Goal: Task Accomplishment & Management: Manage account settings

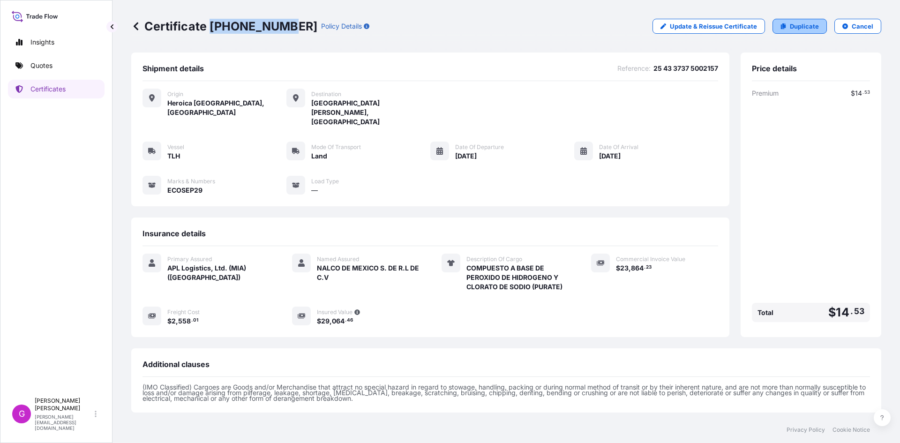
scroll to position [76, 0]
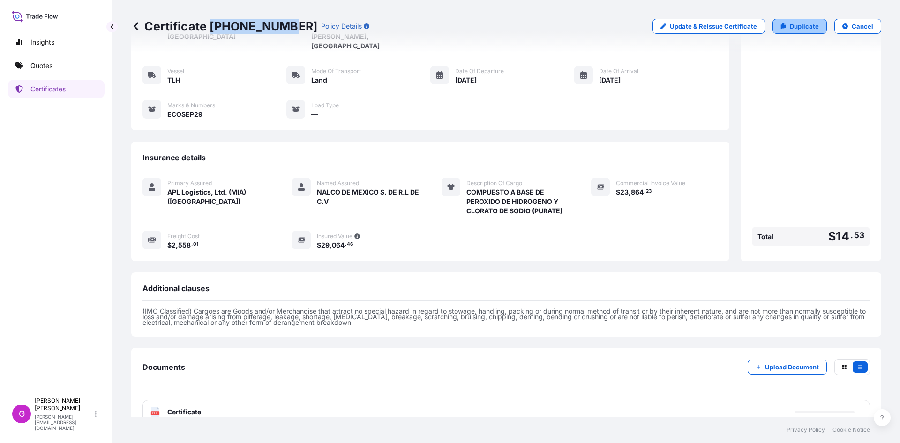
click at [804, 23] on p "Duplicate" at bounding box center [804, 26] width 29 height 9
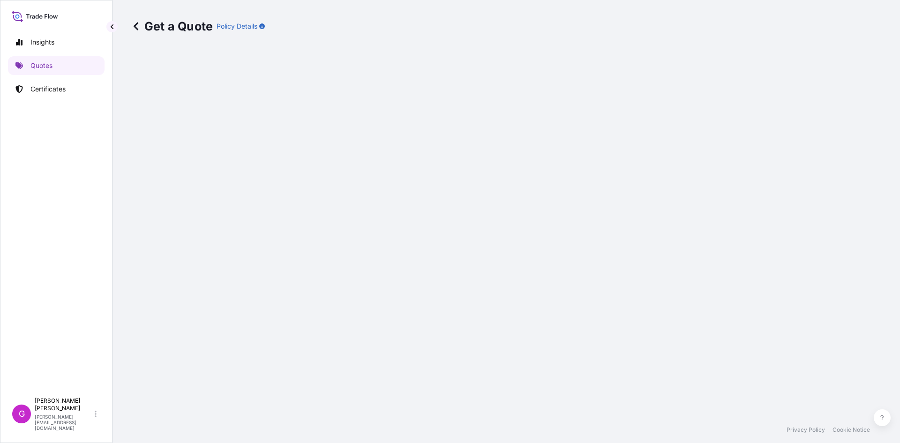
select select "Land"
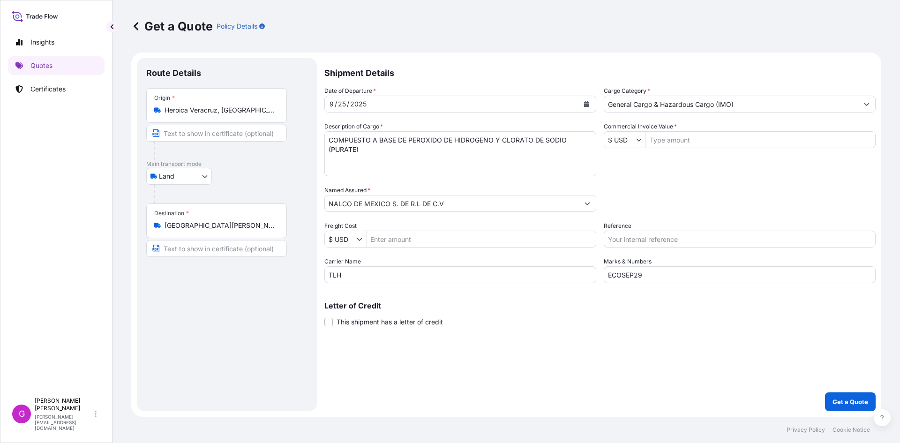
select select "31870"
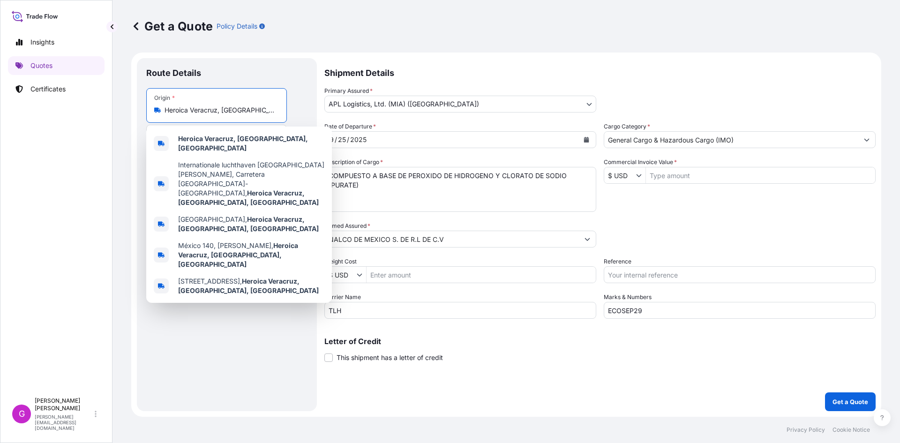
click at [199, 111] on input "Heroica Veracruz, [GEOGRAPHIC_DATA], [GEOGRAPHIC_DATA]" at bounding box center [220, 109] width 111 height 9
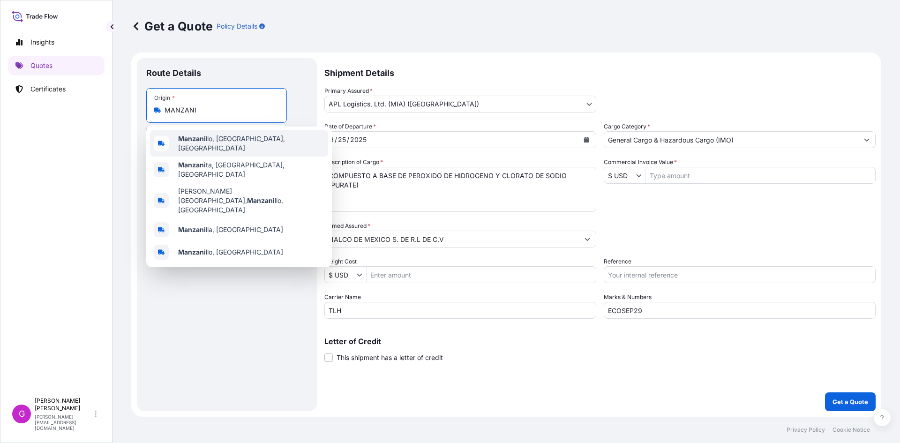
click at [234, 136] on div "Manzani llo, Colima, Mexico" at bounding box center [239, 143] width 178 height 26
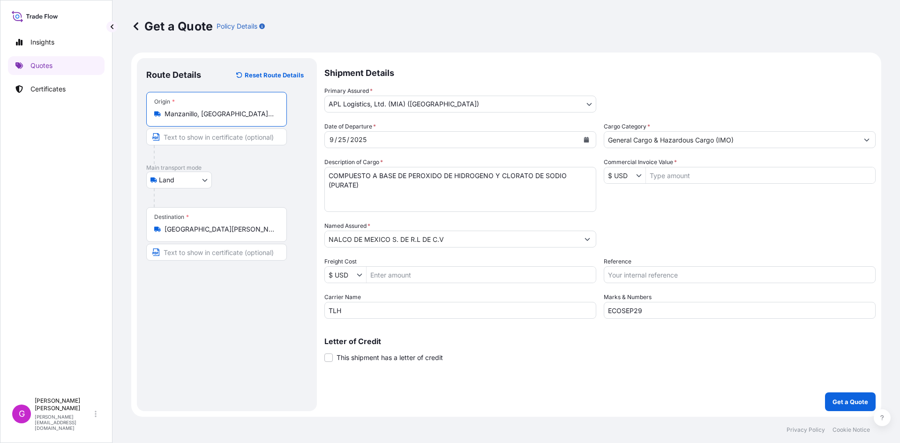
type input "Manzanillo, [GEOGRAPHIC_DATA], [GEOGRAPHIC_DATA]"
click at [584, 142] on icon "Calendar" at bounding box center [587, 140] width 6 height 6
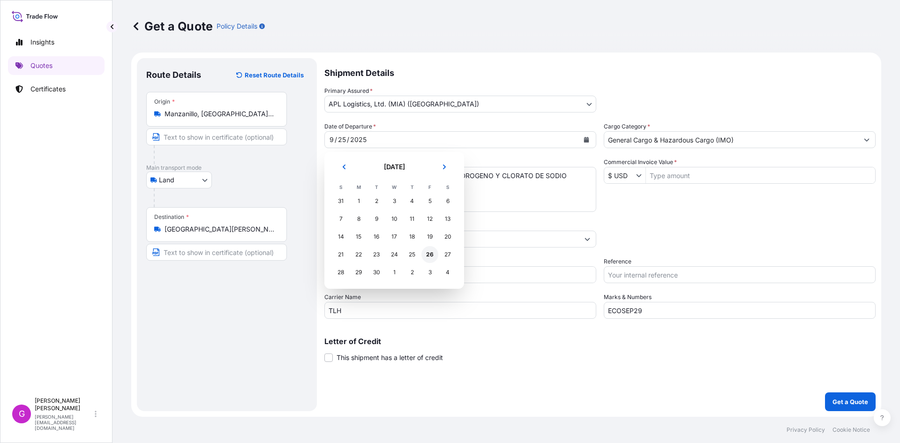
click at [430, 252] on div "26" at bounding box center [430, 254] width 17 height 17
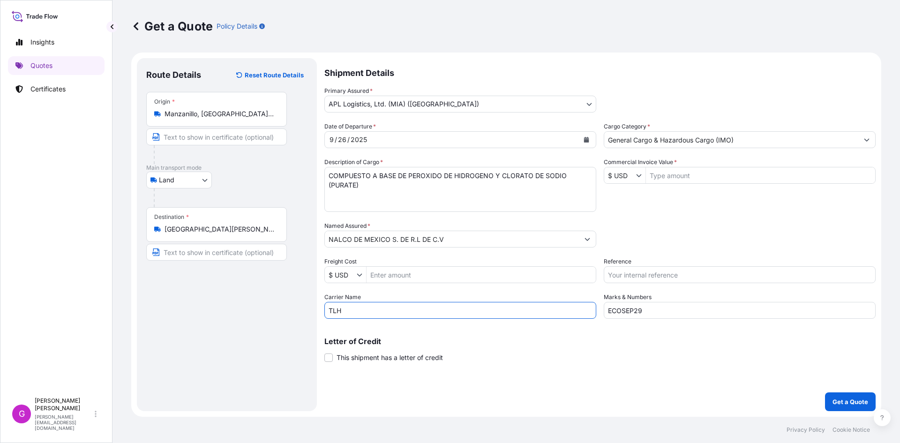
drag, startPoint x: 415, startPoint y: 313, endPoint x: 243, endPoint y: 301, distance: 172.1
click at [243, 301] on form "Route Details Reset Route Details Place of loading Road / Inland Road / Inland …" at bounding box center [506, 235] width 750 height 364
type input "INTERLAND"
type input "ECOSEP30"
click at [676, 181] on input "Commercial Invoice Value *" at bounding box center [760, 175] width 229 height 17
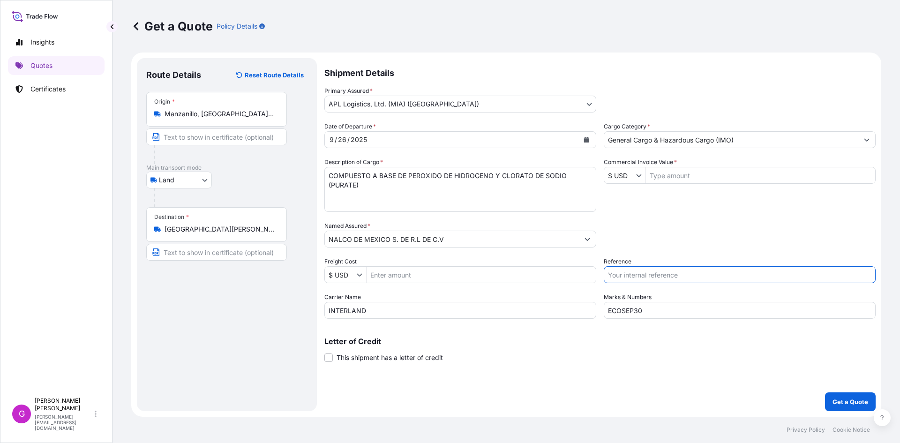
click at [650, 270] on input "Reference" at bounding box center [740, 274] width 272 height 17
paste input "25 16 3737 5003481"
type input "25 16 3737 5003481"
click at [665, 175] on input "Commercial Invoice Value *" at bounding box center [760, 175] width 229 height 17
paste input "38,600.00"
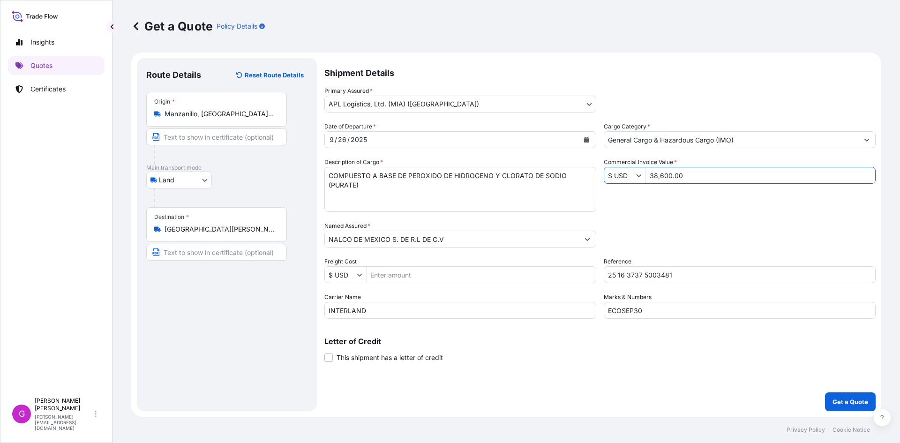
type input "38,600"
click at [467, 270] on input "Freight Cost" at bounding box center [481, 274] width 229 height 17
paste input "2077.35"
type input "2,077.35"
drag, startPoint x: 387, startPoint y: 199, endPoint x: 323, endPoint y: 162, distance: 74.4
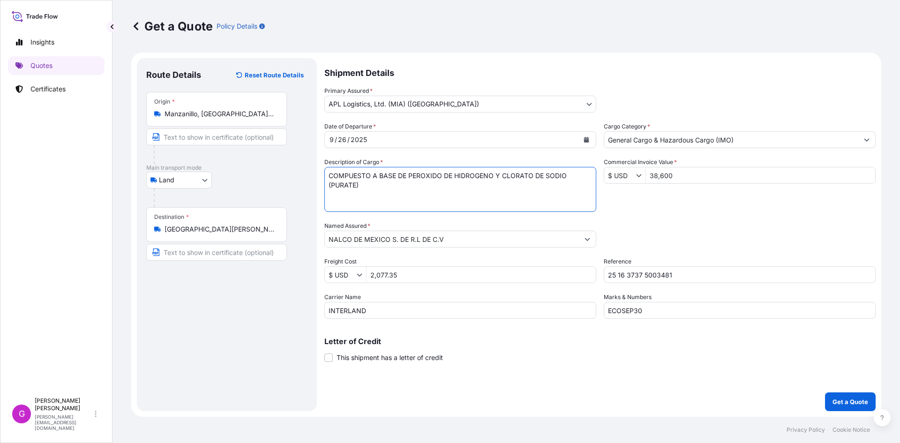
click at [323, 162] on form "Route Details Reset Route Details Place of loading Road / Inland Road / Inland …" at bounding box center [506, 235] width 750 height 364
paste textarea "SALES DE HIDROXIDO DE AMONIO"
type textarea "SALES DE HIDROXIDO DE AMONIO"
drag, startPoint x: 661, startPoint y: 168, endPoint x: 659, endPoint y: 176, distance: 8.3
click at [659, 176] on input "38,600" at bounding box center [760, 175] width 229 height 17
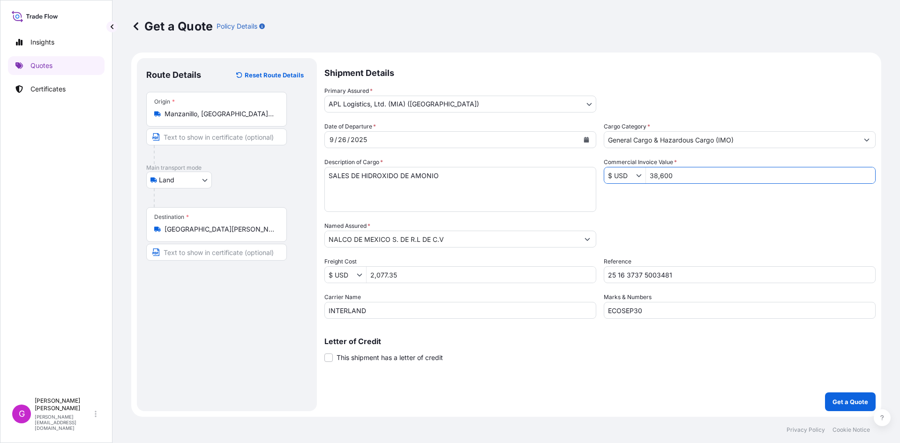
click at [659, 176] on input "38,600" at bounding box center [760, 175] width 229 height 17
type input "38,599.99"
click at [392, 275] on input "2,077.35" at bounding box center [481, 274] width 229 height 17
click at [853, 396] on button "Get a Quote" at bounding box center [850, 401] width 51 height 19
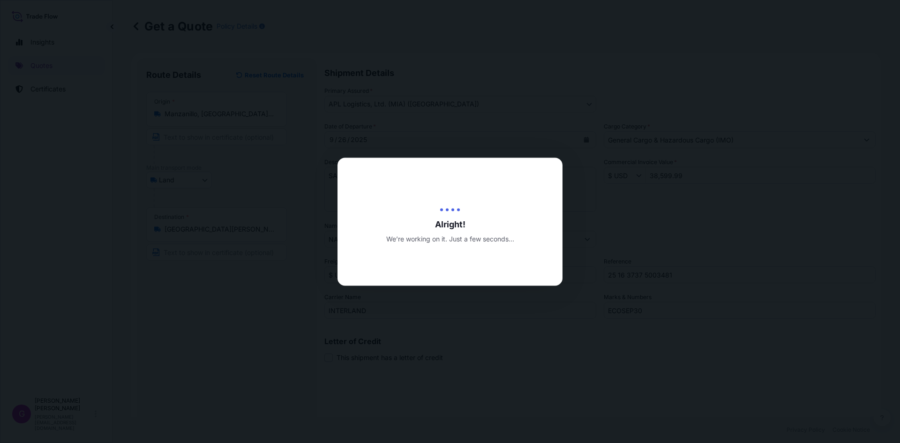
type input "[DATE]"
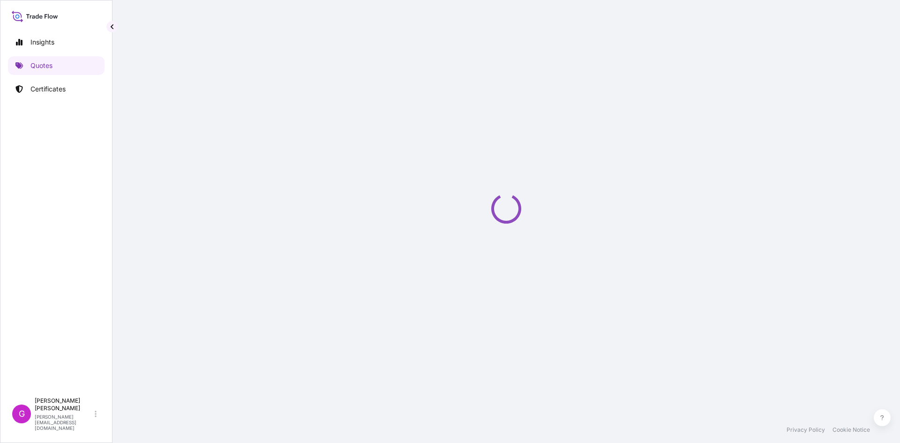
select select "Land"
select select "31870"
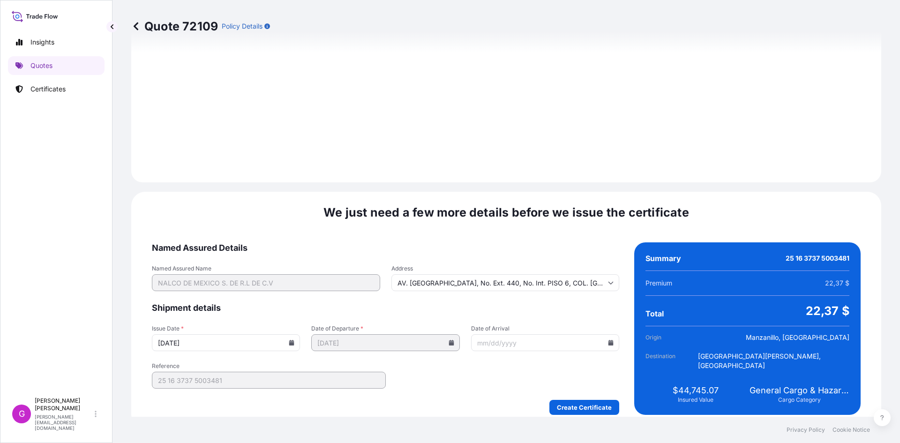
scroll to position [1119, 0]
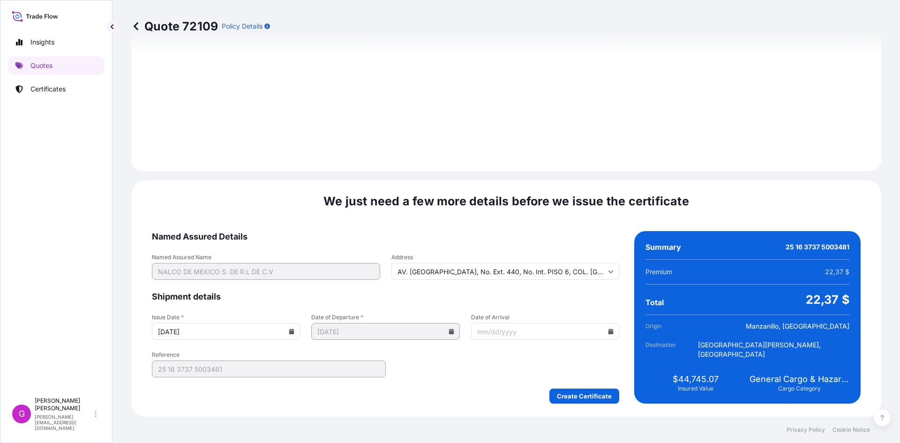
click at [609, 330] on icon at bounding box center [611, 332] width 5 height 6
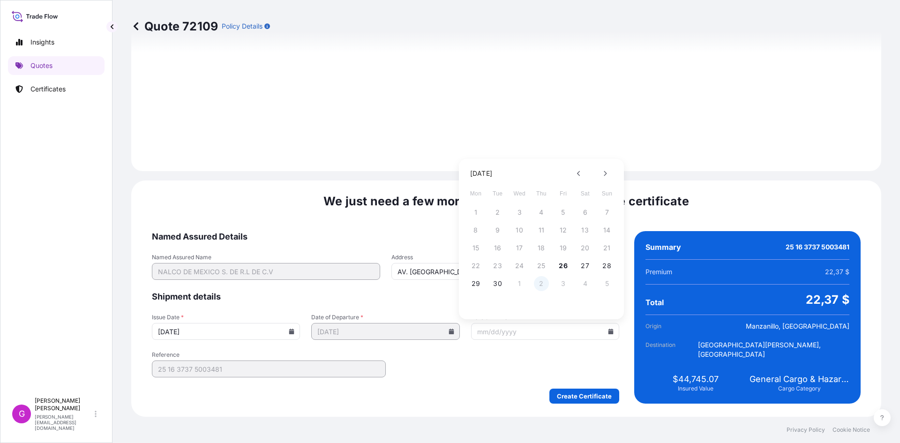
click at [542, 281] on button "2" at bounding box center [541, 283] width 15 height 15
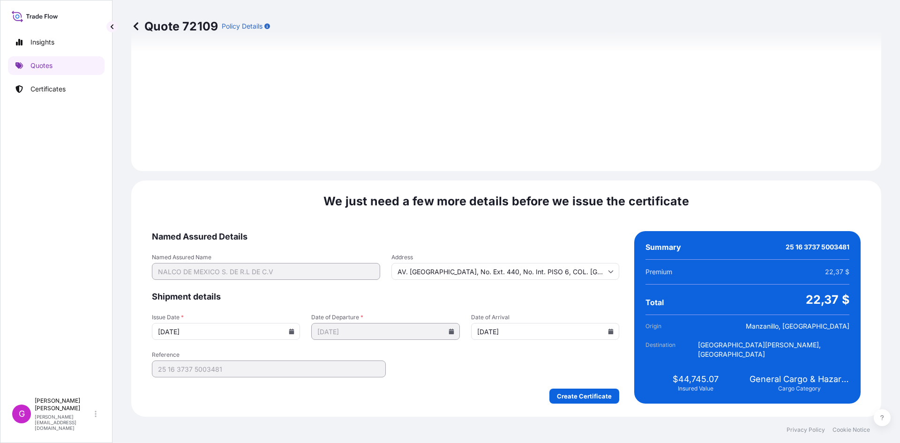
type input "[DATE]"
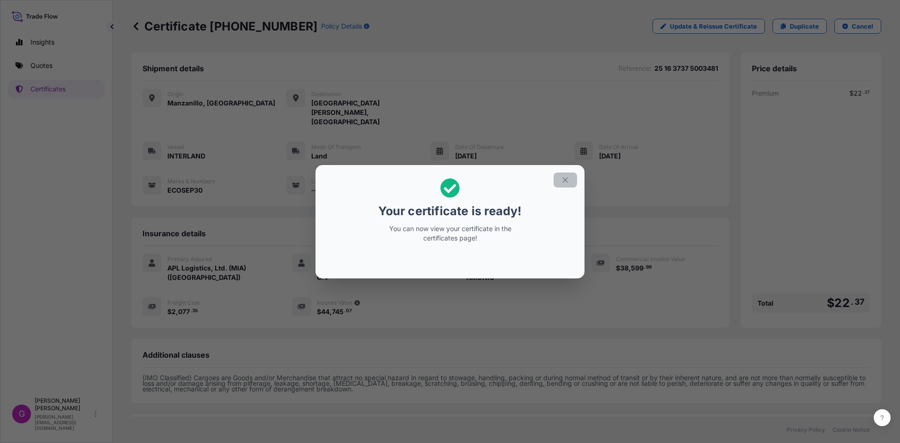
click at [566, 181] on icon "button" at bounding box center [565, 179] width 5 height 5
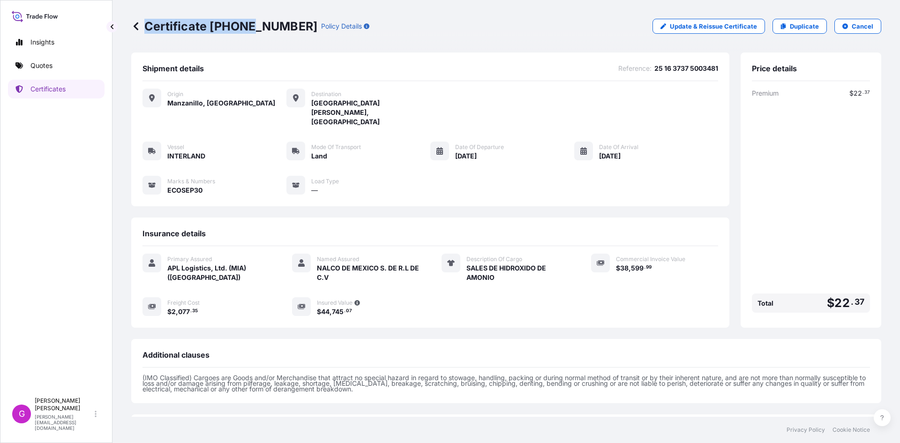
drag, startPoint x: 284, startPoint y: 25, endPoint x: 252, endPoint y: 21, distance: 32.2
click at [252, 21] on p "Certificate 31870-328-1" at bounding box center [224, 26] width 186 height 15
drag, startPoint x: 282, startPoint y: 26, endPoint x: 211, endPoint y: 39, distance: 72.0
click at [211, 39] on div "Certificate 31870-328-1 Policy Details Update & Reissue Certificate Duplicate C…" at bounding box center [506, 26] width 750 height 53
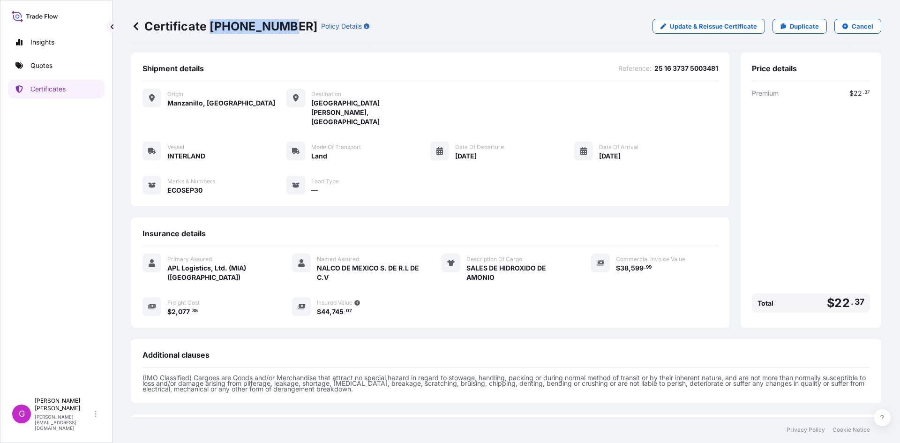
copy p "[PHONE_NUMBER]"
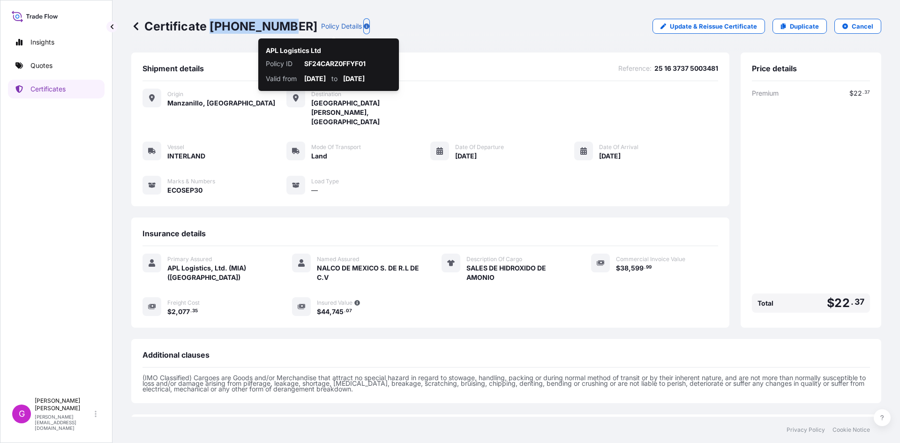
scroll to position [67, 0]
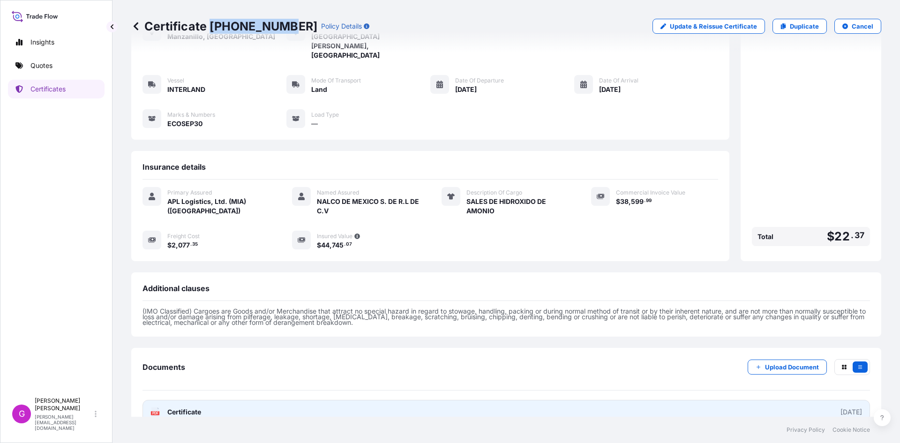
click at [338, 400] on link "PDF Certificate [DATE]" at bounding box center [507, 412] width 728 height 24
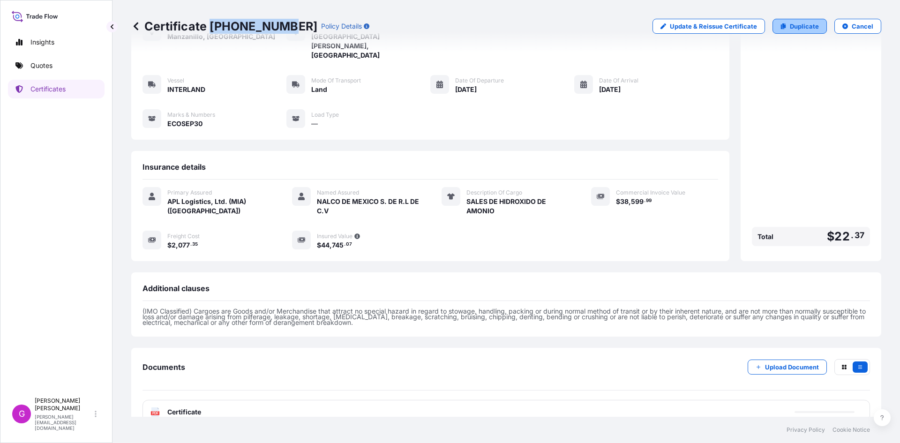
click at [791, 25] on p "Duplicate" at bounding box center [804, 26] width 29 height 9
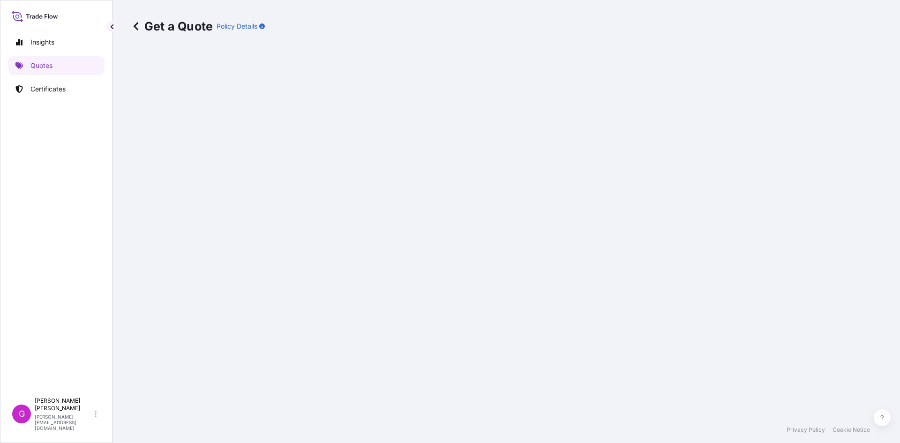
select select "Land"
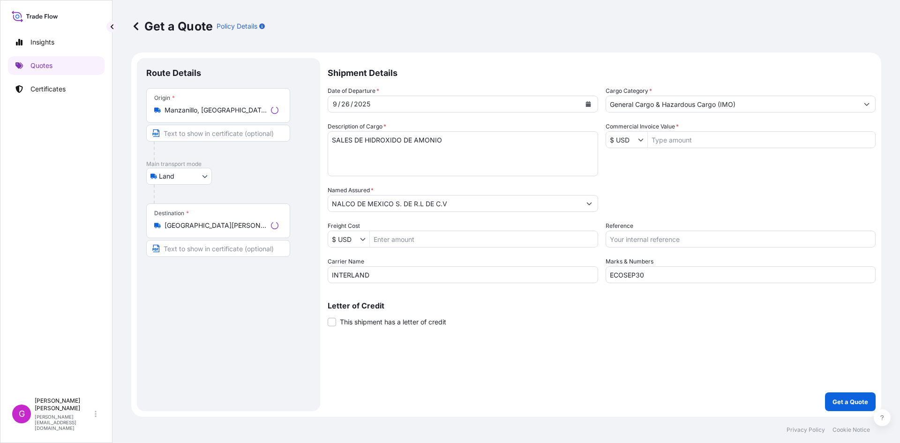
select select "31870"
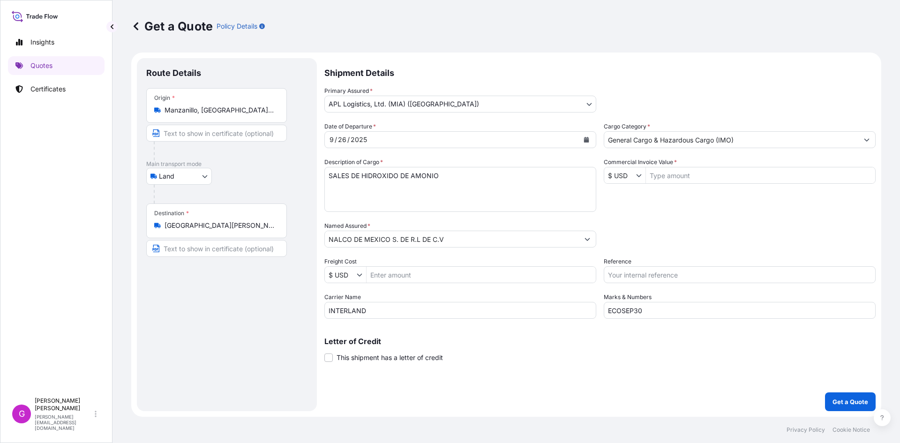
click at [242, 226] on input "Ciudad Apodaca, Nuevo Leon, Mexico" at bounding box center [220, 225] width 111 height 9
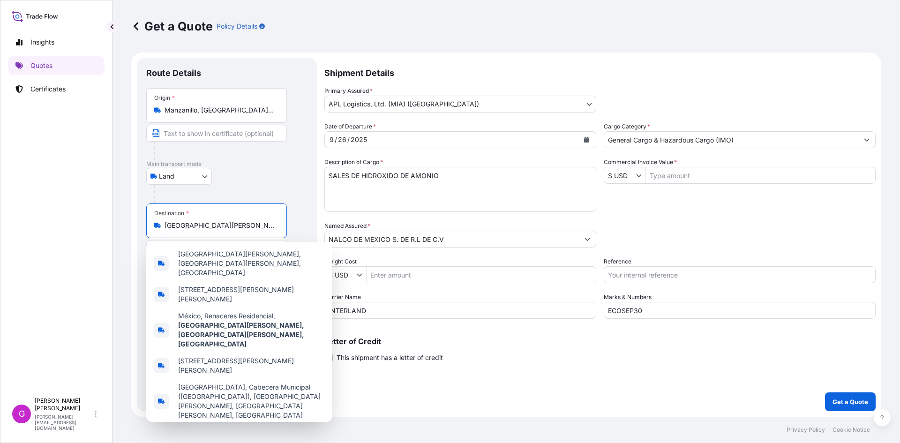
click at [242, 226] on input "Ciudad Apodaca, Nuevo Leon, Mexico" at bounding box center [220, 225] width 111 height 9
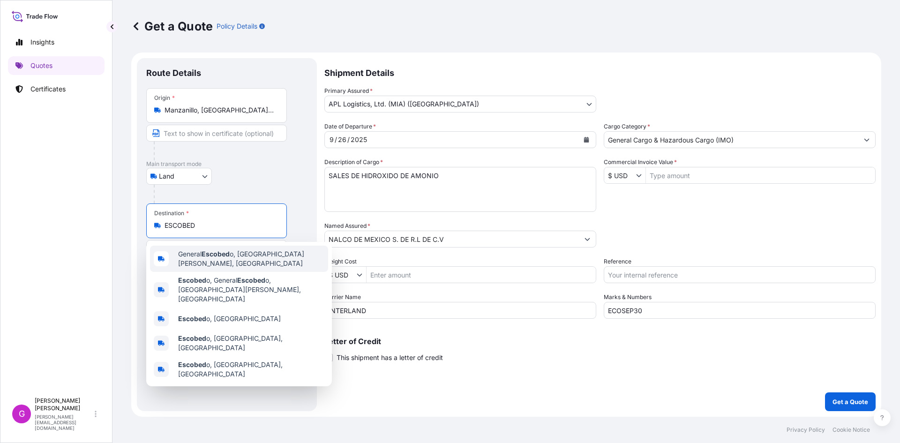
click at [233, 264] on div "General Escobed o, Nuevo Leon, Mexico" at bounding box center [239, 259] width 178 height 26
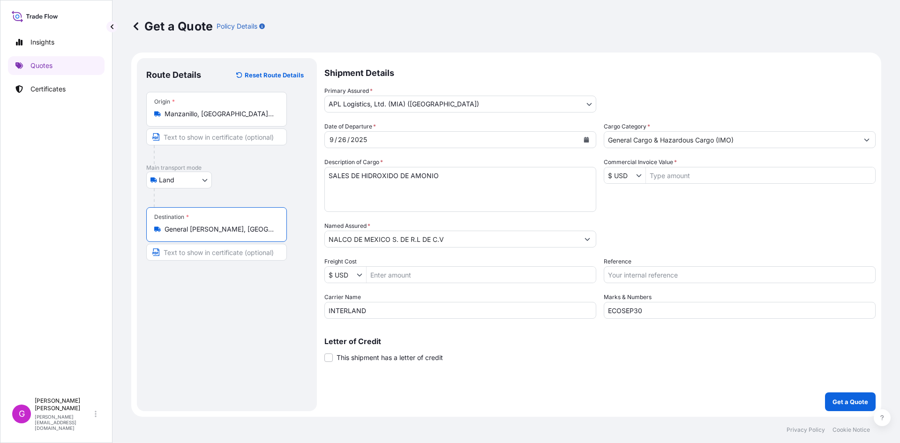
type input "General [PERSON_NAME], [GEOGRAPHIC_DATA][PERSON_NAME], [GEOGRAPHIC_DATA]"
click at [590, 139] on button "Calendar" at bounding box center [586, 139] width 15 height 15
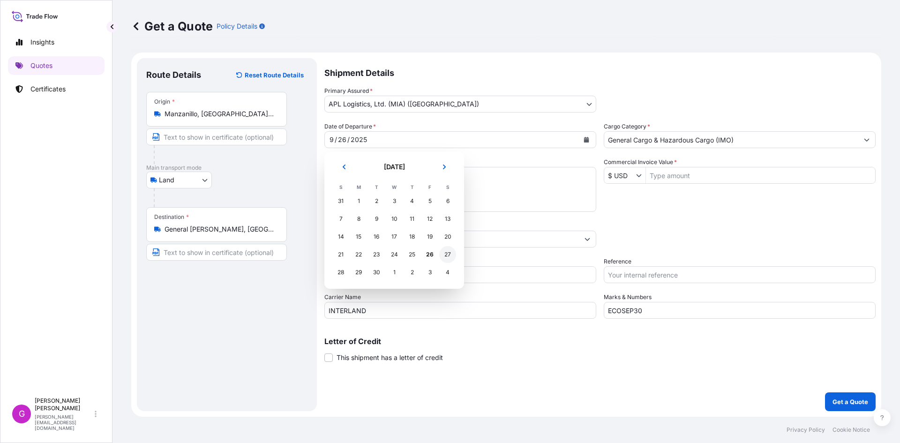
click at [442, 258] on div "27" at bounding box center [447, 254] width 17 height 17
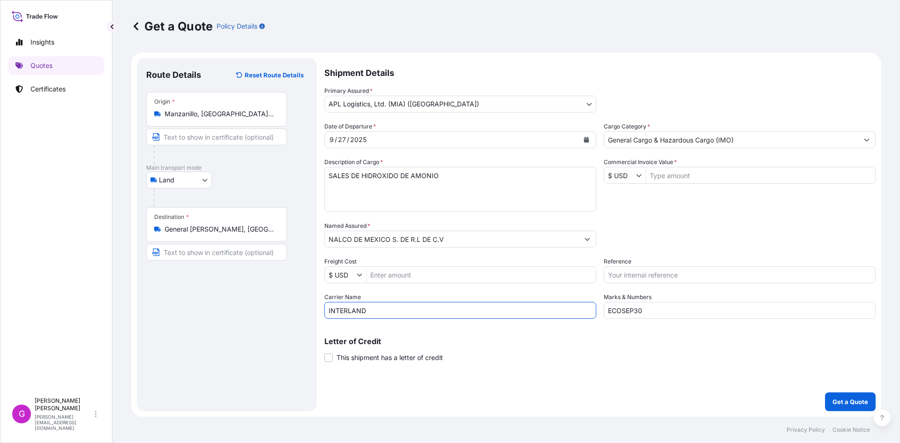
drag, startPoint x: 409, startPoint y: 309, endPoint x: 283, endPoint y: 301, distance: 126.0
click at [283, 301] on form "Route Details Reset Route Details Place of loading Road / Inland Road / Inland …" at bounding box center [506, 235] width 750 height 364
type input "CTP"
drag, startPoint x: 655, startPoint y: 312, endPoint x: 563, endPoint y: 312, distance: 91.9
click at [563, 312] on div "Date of Departure * 9 / 27 / 2025 Cargo Category * General Cargo & Hazardous Ca…" at bounding box center [599, 220] width 551 height 197
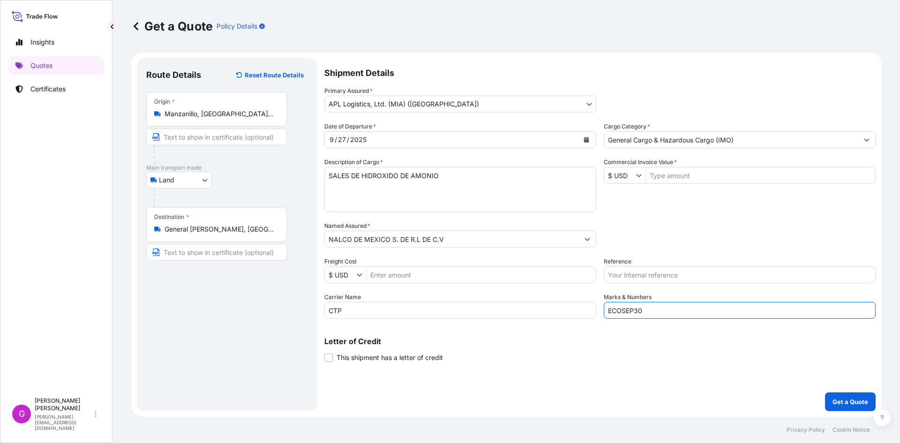
click at [690, 311] on input "ECOSEP30" at bounding box center [740, 310] width 272 height 17
type input "ECOSEP31"
click at [687, 178] on input "Commercial Invoice Value *" at bounding box center [760, 175] width 229 height 17
paste input "23,290.00"
type input "23,290"
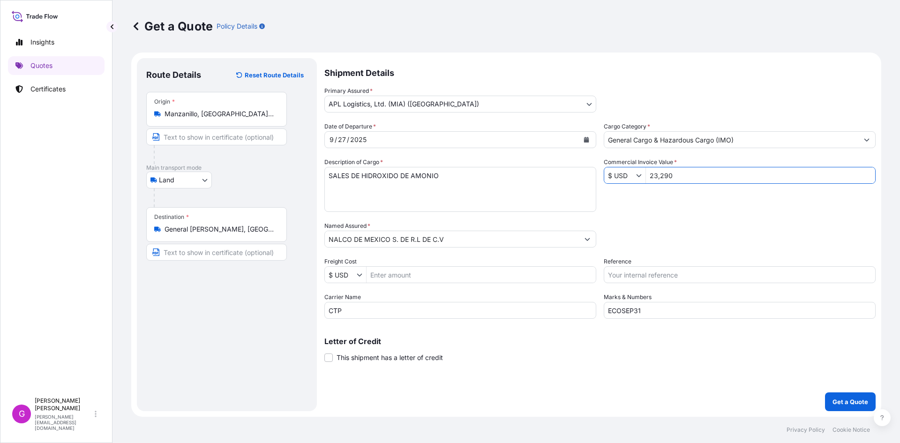
click at [671, 274] on input "Reference" at bounding box center [740, 274] width 272 height 17
paste input "25 16 3737 5003622"
type input "25 16 3737 5003622"
drag, startPoint x: 485, startPoint y: 185, endPoint x: 214, endPoint y: 155, distance: 273.2
click at [214, 155] on form "Route Details Reset Route Details Place of loading Road / Inland Road / Inland …" at bounding box center [506, 235] width 750 height 364
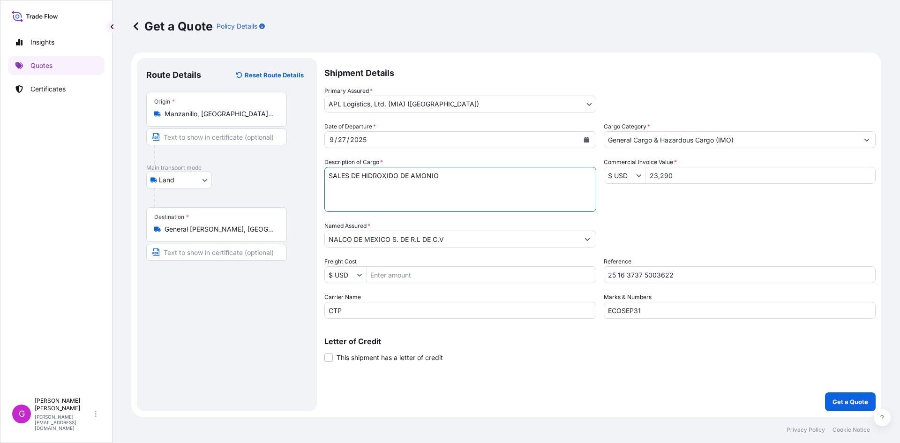
click at [431, 242] on input "NALCO DE MEXICO S. DE R.L DE C.V" at bounding box center [452, 239] width 254 height 17
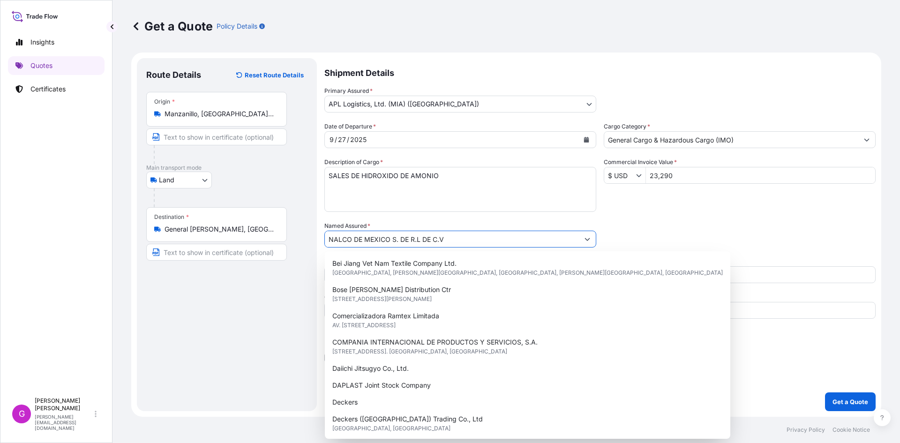
click at [431, 242] on input "NALCO DE MEXICO S. DE R.L DE C.V" at bounding box center [452, 239] width 254 height 17
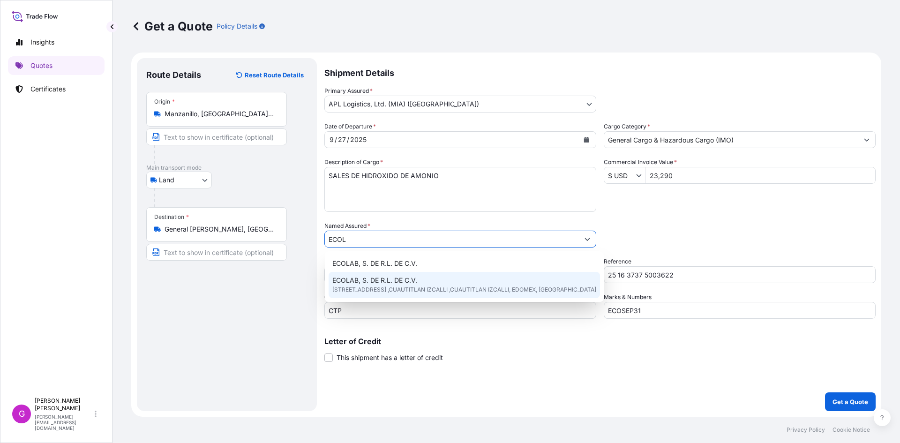
click at [422, 286] on span "[STREET_ADDRESS] ,CUAUTITLAN IZCALLI ,CUAUTITLAN IZCALLI, EDOMEX, [GEOGRAPHIC_D…" at bounding box center [464, 289] width 264 height 9
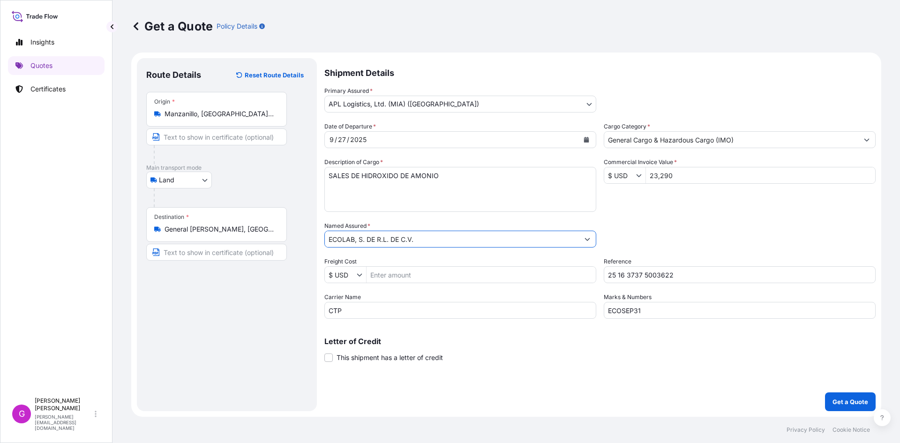
type input "ECOLAB, S. DE R.L. DE C.V."
click at [419, 279] on input "Freight Cost" at bounding box center [481, 274] width 229 height 17
click at [414, 275] on input "Freight Cost" at bounding box center [481, 274] width 229 height 17
paste input "5329.19"
type input "5,329.19"
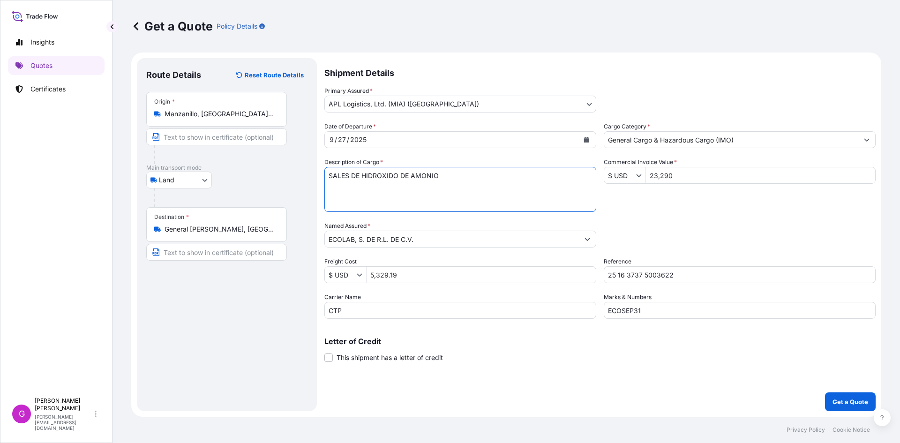
drag, startPoint x: 487, startPoint y: 179, endPoint x: 192, endPoint y: 179, distance: 294.5
click at [192, 179] on form "Route Details Reset Route Details Place of loading Road / Inland Road / Inland …" at bounding box center [506, 235] width 750 height 364
paste textarea "ACIDO 2-FOSFONOBUTANO-1,2,4-TRICARBOXILICO (PBTCA)"
type textarea "ACIDO 2-FOSFONOBUTANO-1,2,4-TRICARBOXILICO (PBTCA)"
click at [666, 175] on input "23,290" at bounding box center [760, 175] width 229 height 17
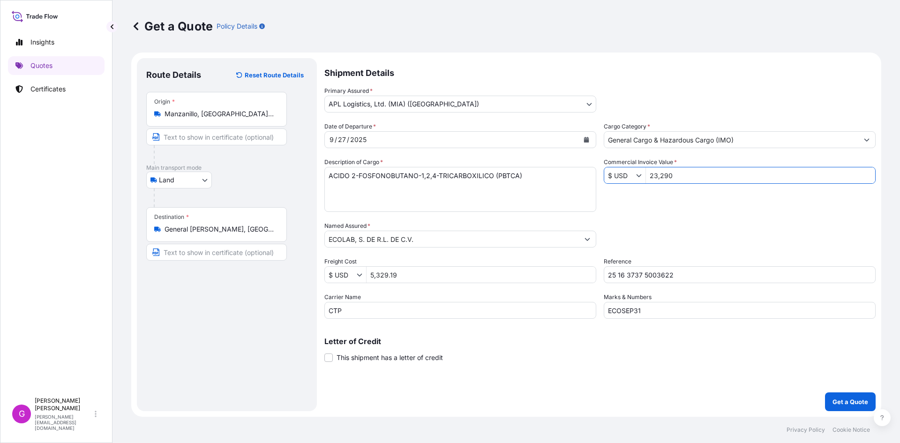
click at [666, 175] on input "23,290" at bounding box center [760, 175] width 229 height 17
click at [380, 270] on input "5,329.19" at bounding box center [481, 274] width 229 height 17
click at [853, 392] on button "Get a Quote" at bounding box center [850, 401] width 51 height 19
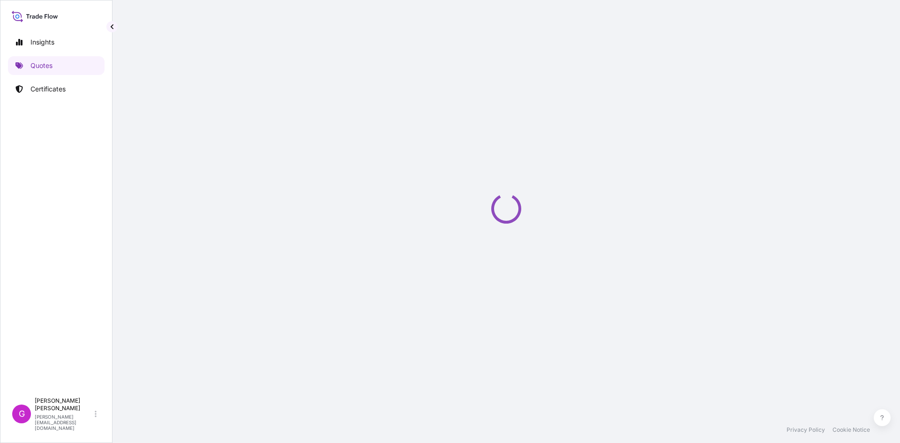
select select "Land"
select select "31870"
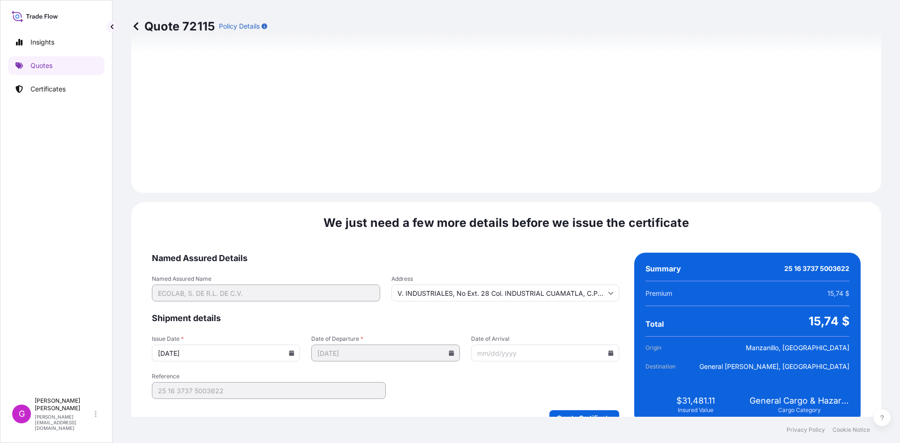
scroll to position [1119, 0]
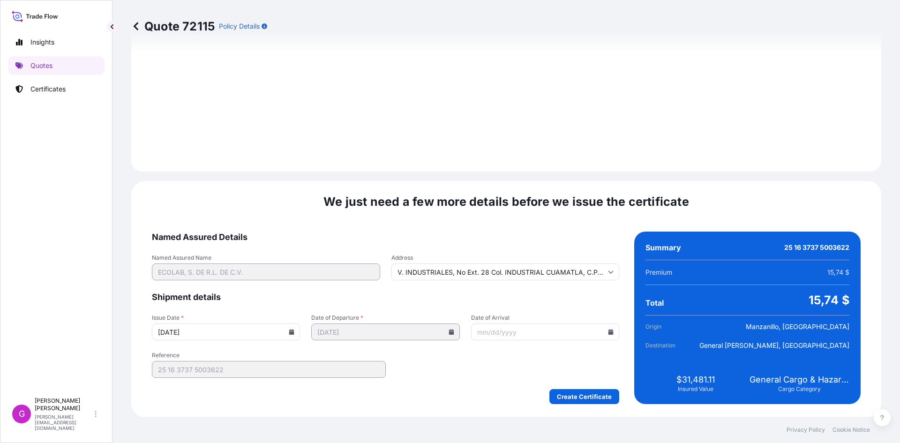
click at [548, 221] on div "We just need a few more details before we issue the certificate Named Assured D…" at bounding box center [506, 299] width 750 height 236
click at [604, 326] on input "Date of Arrival" at bounding box center [545, 331] width 148 height 17
click at [609, 330] on icon at bounding box center [611, 332] width 5 height 6
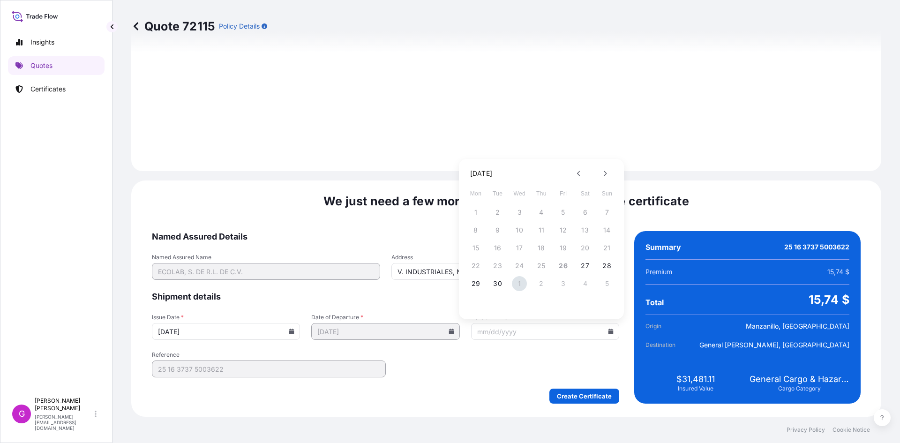
click at [521, 283] on button "1" at bounding box center [519, 283] width 15 height 15
type input "[DATE]"
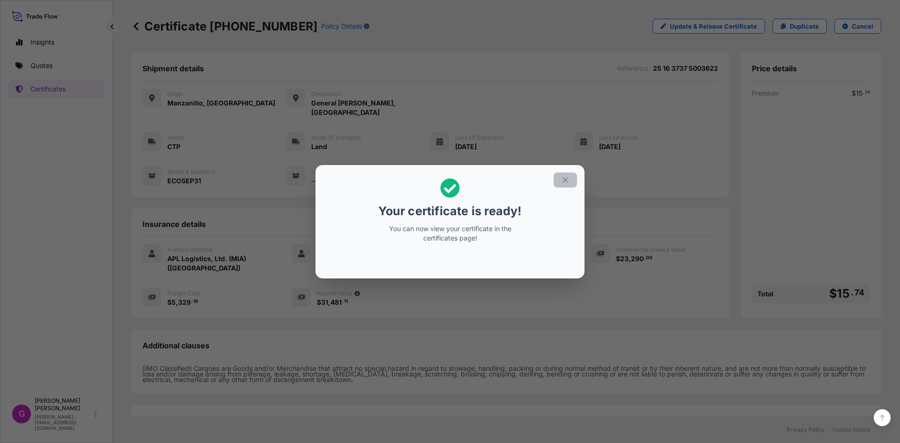
click at [566, 178] on icon "button" at bounding box center [565, 180] width 8 height 8
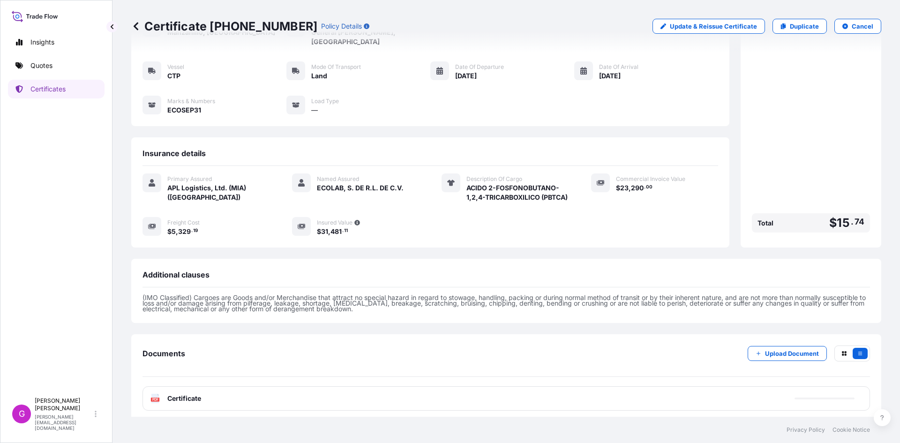
scroll to position [76, 0]
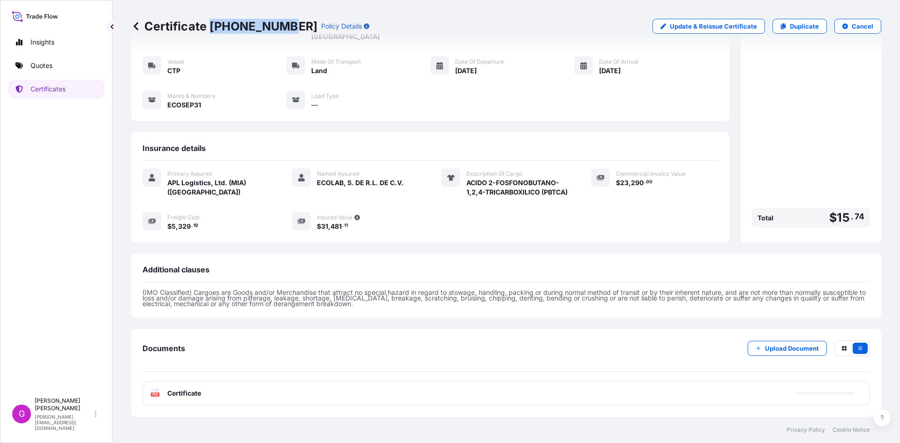
drag, startPoint x: 283, startPoint y: 25, endPoint x: 211, endPoint y: 23, distance: 72.2
click at [211, 23] on p "Certificate 31870-329-1" at bounding box center [224, 26] width 186 height 15
copy p "[PHONE_NUMBER]"
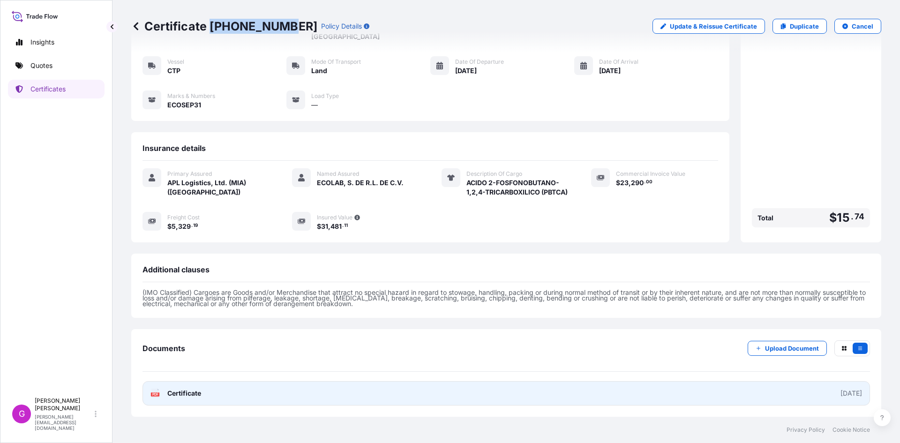
click at [211, 397] on link "PDF Certificate [DATE]" at bounding box center [507, 393] width 728 height 24
click at [210, 392] on link "PDF Certificate [DATE]" at bounding box center [507, 393] width 728 height 24
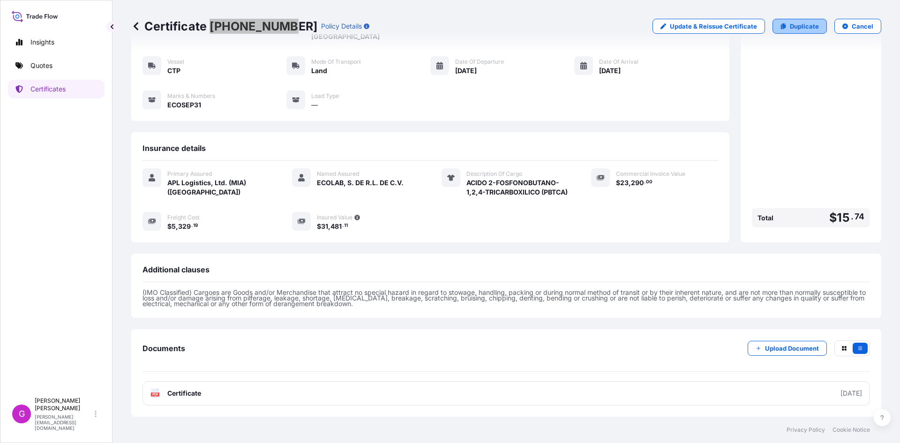
click at [790, 22] on p "Duplicate" at bounding box center [804, 26] width 29 height 9
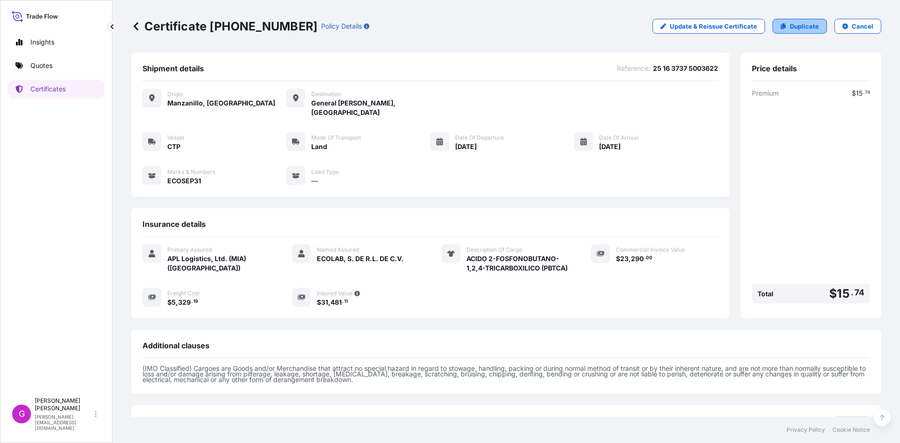
select select "Land"
select select "31870"
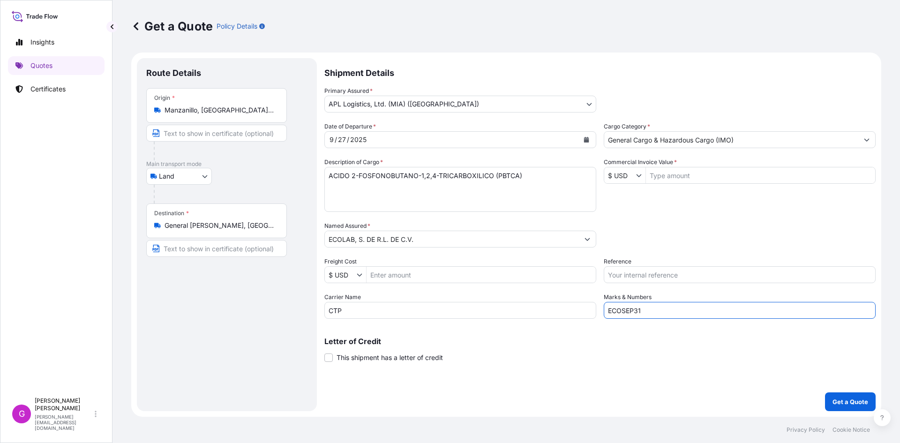
click at [655, 310] on input "ECOSEP31" at bounding box center [740, 310] width 272 height 17
type input "ECOSEP32"
click at [714, 173] on input "Commercial Invoice Value *" at bounding box center [760, 175] width 229 height 17
paste input "23,640.00"
type input "23,640"
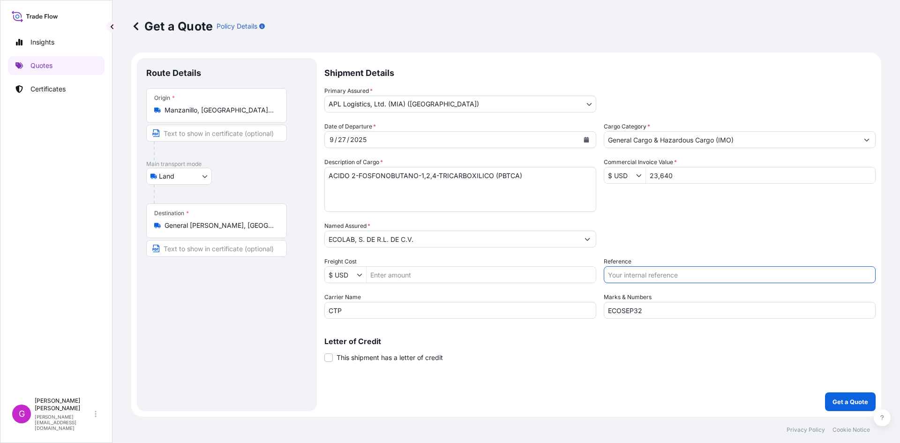
click at [691, 275] on input "Reference" at bounding box center [740, 274] width 272 height 17
paste input "25 16 3737 5003600"
type input "25 16 3737 5003600"
click at [410, 272] on input "Freight Cost" at bounding box center [481, 274] width 229 height 17
paste input "4144.92"
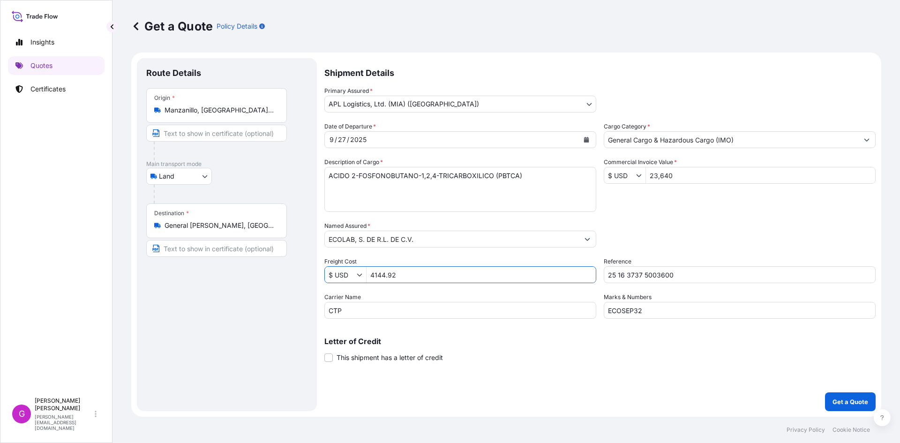
type input "4,144.92"
drag, startPoint x: 545, startPoint y: 184, endPoint x: 219, endPoint y: 157, distance: 327.5
click at [219, 157] on form "Route Details Place of loading Road / Inland Road / Inland Origin * Manzanillo,…" at bounding box center [506, 235] width 750 height 364
click at [661, 176] on input "23,640" at bounding box center [760, 175] width 229 height 17
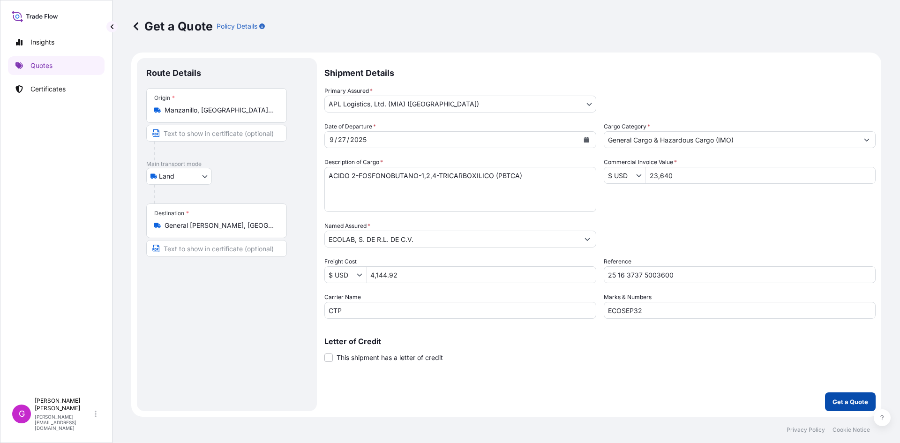
click at [836, 396] on button "Get a Quote" at bounding box center [850, 401] width 51 height 19
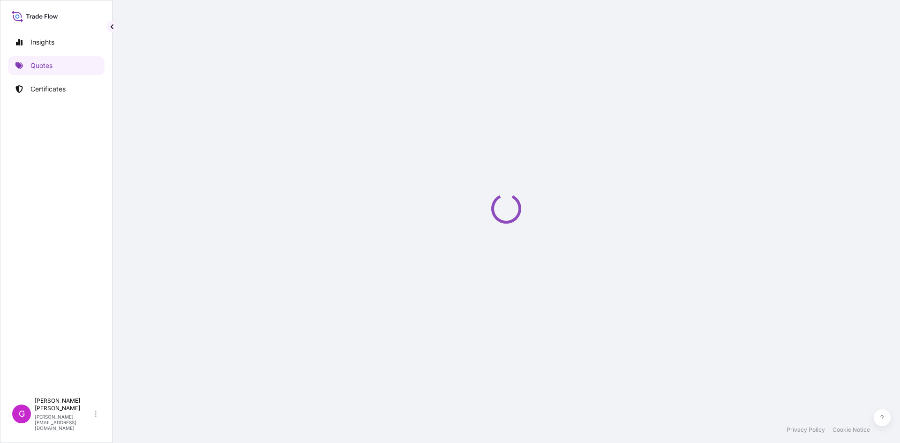
select select "Land"
select select "31870"
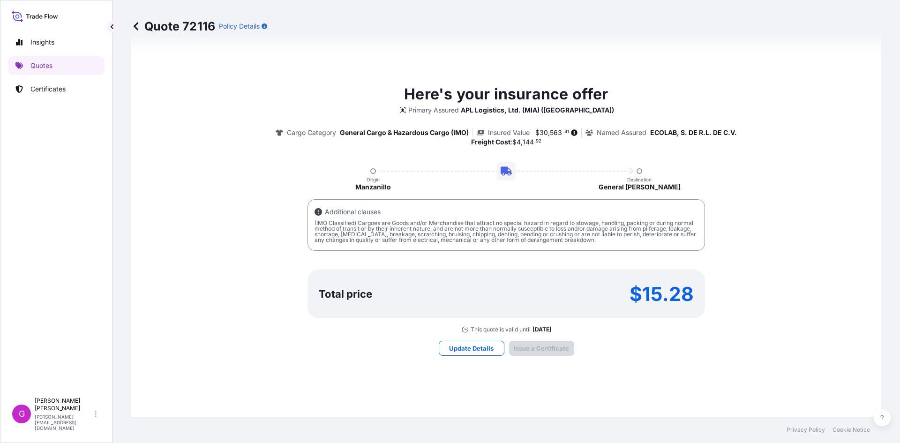
type input "V. INDUSTRIALES, No Ext. 28 Col. INDUSTRIAL CUAMATLA, C.P.54700 ,CUAUTITLAN IZC…"
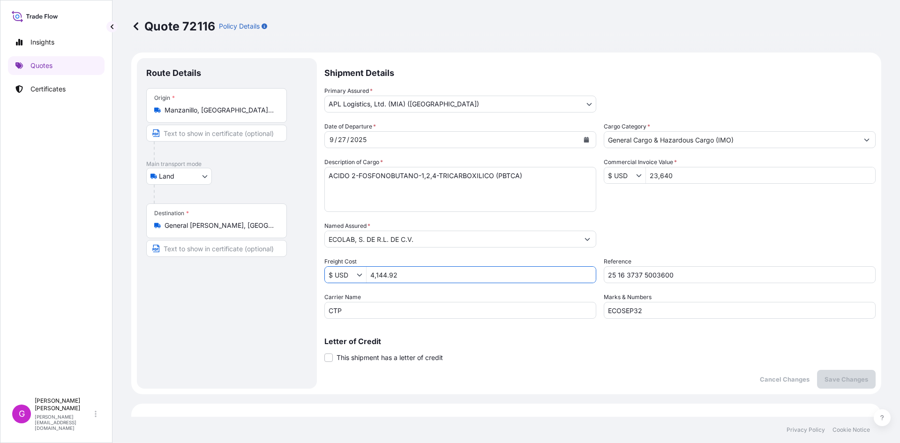
click at [377, 270] on input "4,144.92" at bounding box center [481, 274] width 229 height 17
type input "4,144.98"
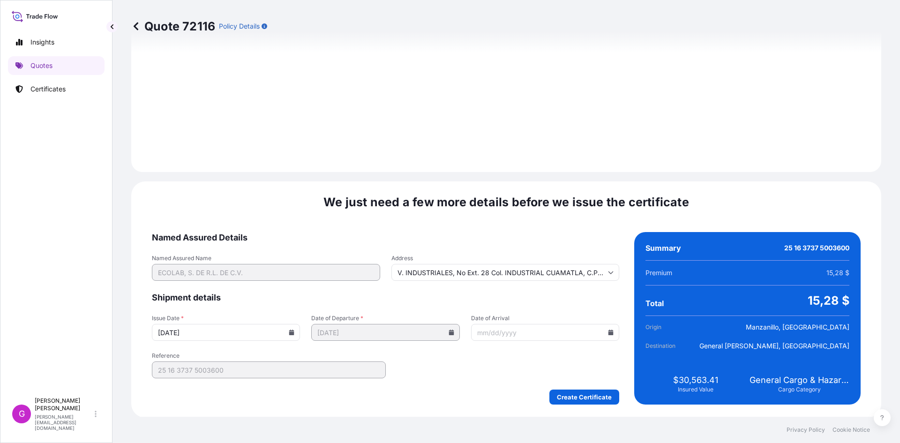
scroll to position [1119, 0]
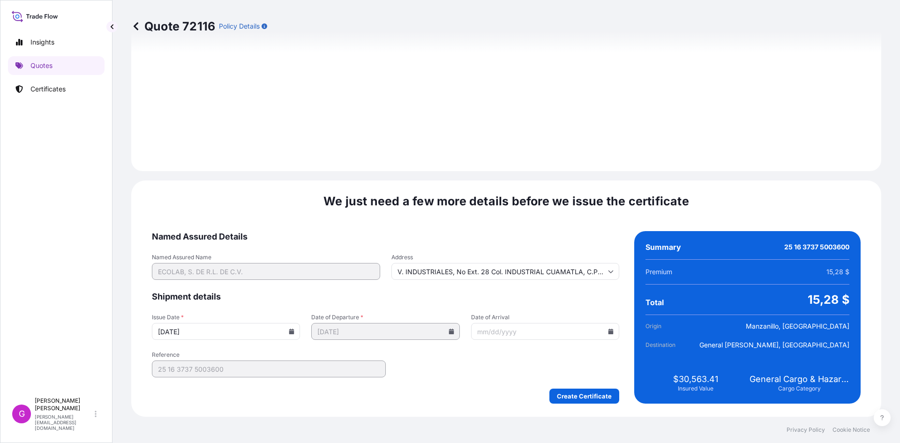
click at [603, 333] on input "Date of Arrival" at bounding box center [545, 331] width 148 height 17
click at [608, 333] on icon at bounding box center [611, 332] width 6 height 6
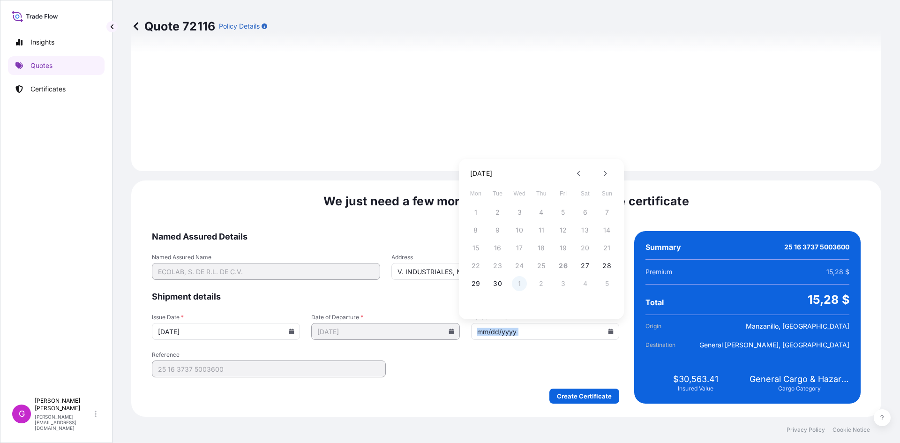
click at [518, 283] on button "1" at bounding box center [519, 283] width 15 height 15
type input "[DATE]"
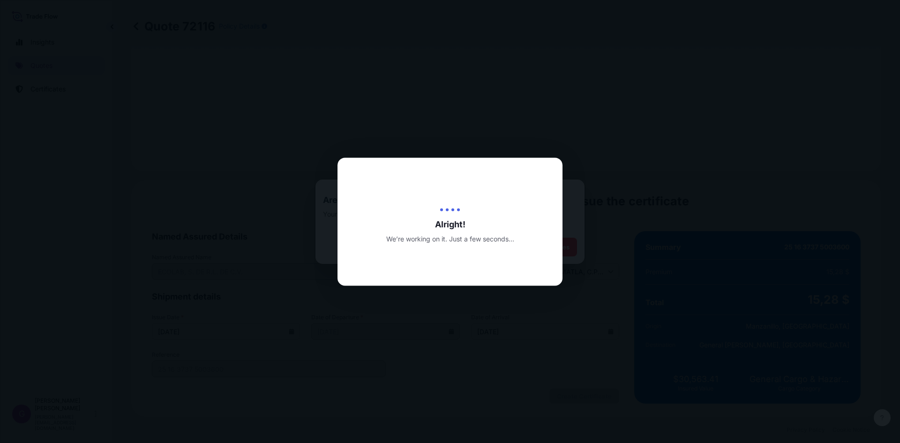
click at [621, 131] on div at bounding box center [450, 221] width 900 height 443
click at [421, 102] on div at bounding box center [450, 221] width 900 height 443
drag, startPoint x: 566, startPoint y: 188, endPoint x: 566, endPoint y: 195, distance: 7.5
click at [566, 188] on div at bounding box center [450, 221] width 900 height 443
click at [571, 243] on div at bounding box center [450, 221] width 900 height 443
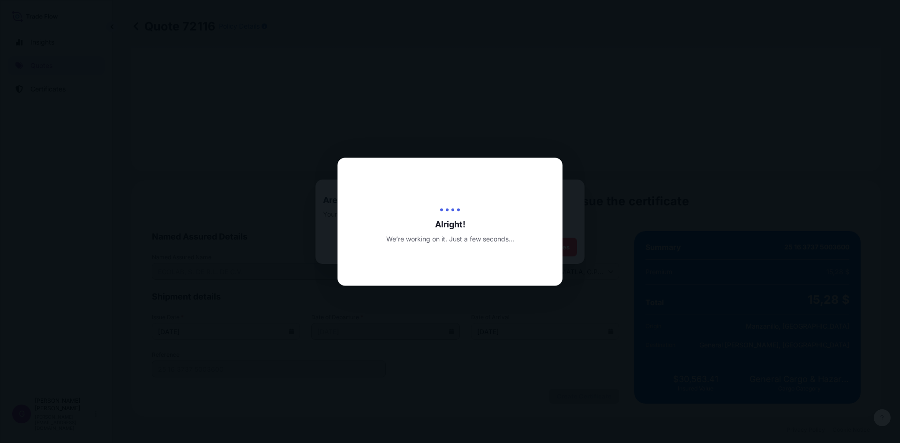
drag, startPoint x: 571, startPoint y: 243, endPoint x: 540, endPoint y: 269, distance: 40.3
click at [571, 244] on div at bounding box center [450, 221] width 900 height 443
drag, startPoint x: 540, startPoint y: 269, endPoint x: 536, endPoint y: 279, distance: 10.5
click at [536, 279] on div "Alright! We’re working on it. Just a few seconds..." at bounding box center [450, 222] width 225 height 128
drag, startPoint x: 495, startPoint y: 337, endPoint x: 439, endPoint y: 316, distance: 59.5
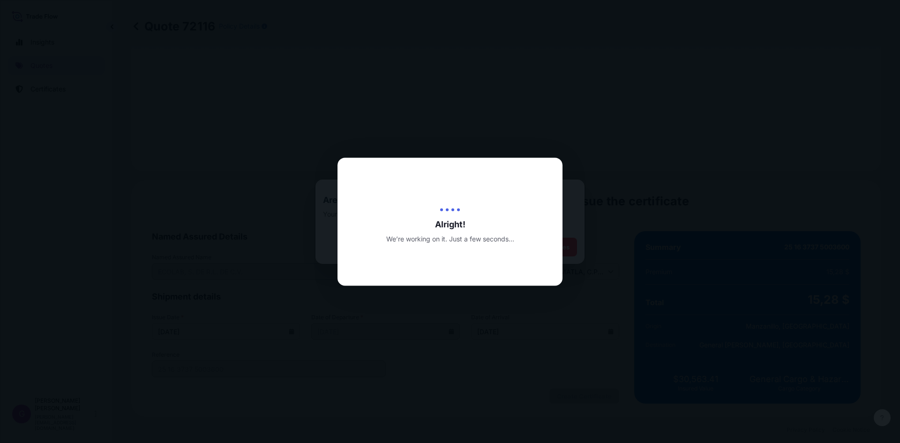
click at [491, 339] on div at bounding box center [450, 221] width 900 height 443
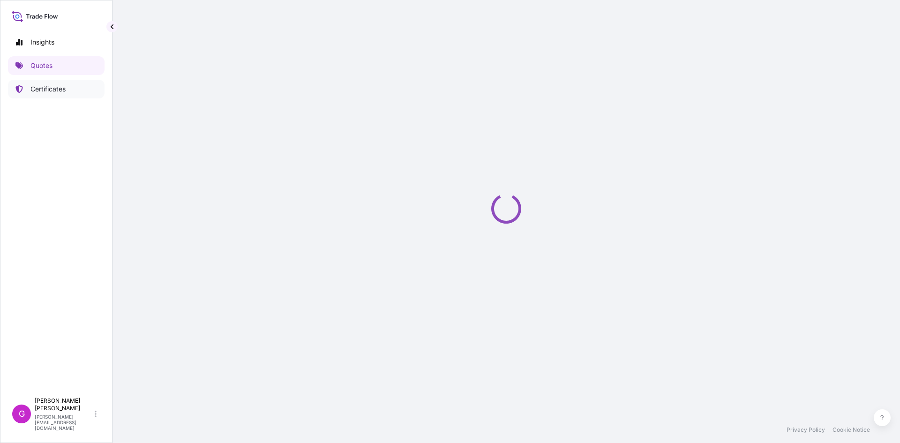
select select "Land"
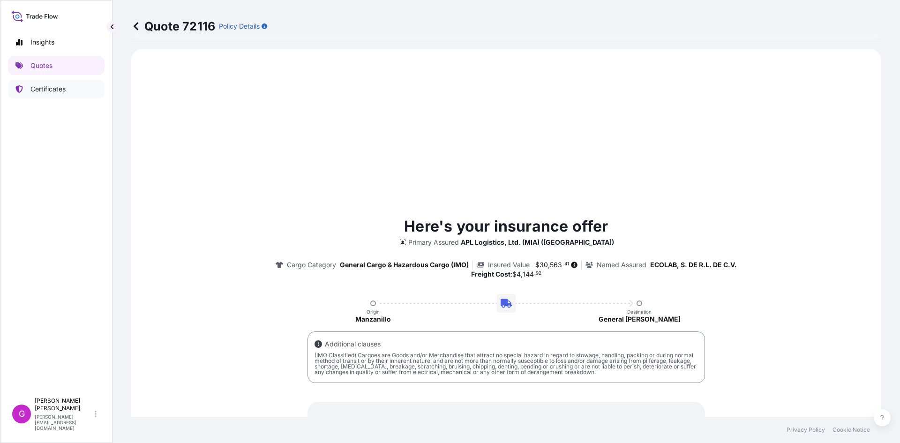
scroll to position [321, 0]
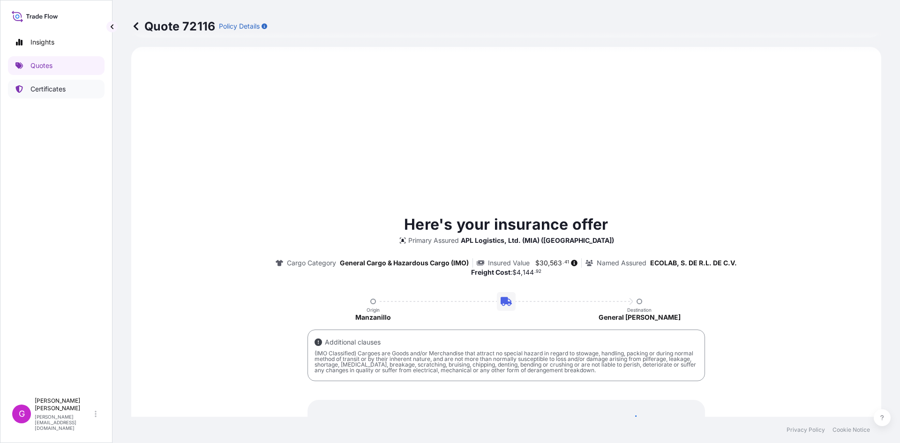
select select "31870"
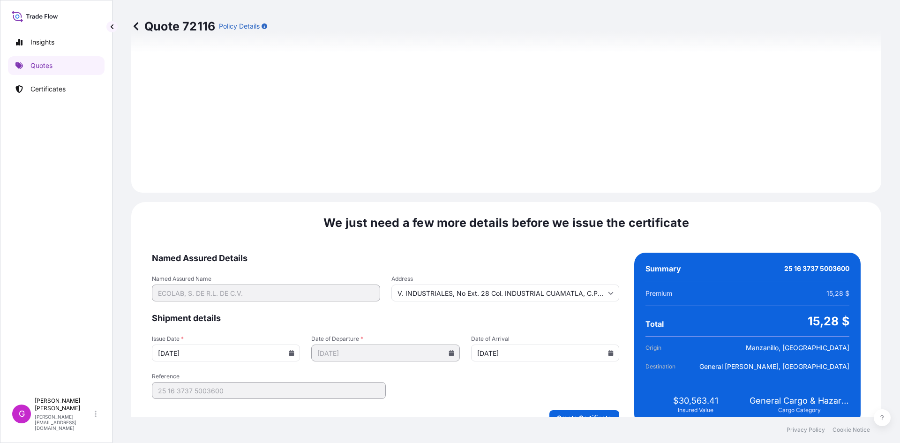
scroll to position [1119, 0]
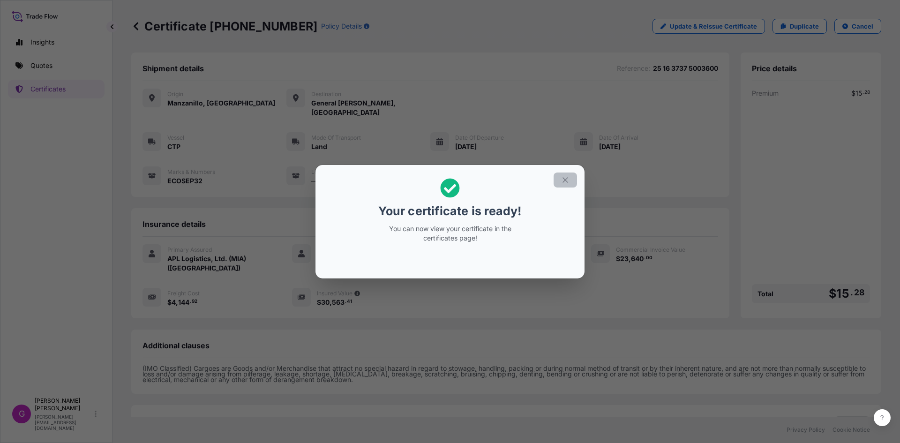
click at [563, 176] on icon "button" at bounding box center [565, 180] width 8 height 8
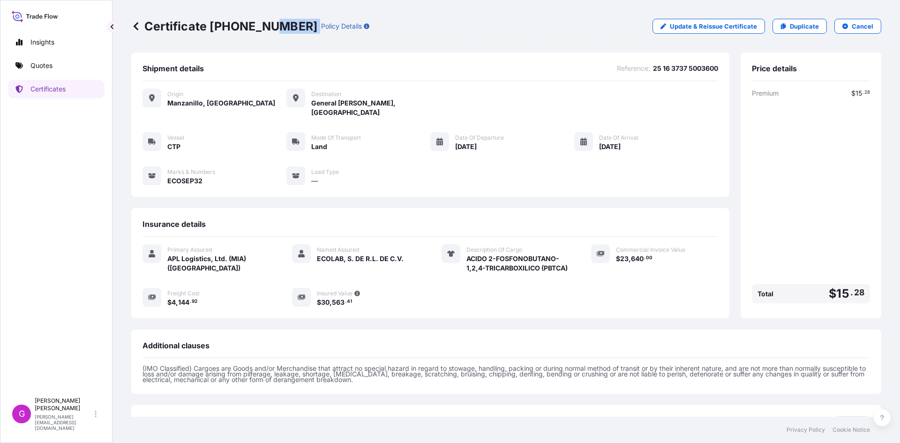
drag, startPoint x: 286, startPoint y: 23, endPoint x: 274, endPoint y: 23, distance: 12.2
click at [274, 23] on div "Certificate [PHONE_NUMBER] Policy Details" at bounding box center [250, 26] width 238 height 15
drag, startPoint x: 210, startPoint y: 22, endPoint x: 284, endPoint y: 24, distance: 73.7
click at [284, 24] on p "Certificate [PHONE_NUMBER]" at bounding box center [224, 26] width 186 height 15
copy p "[PHONE_NUMBER]"
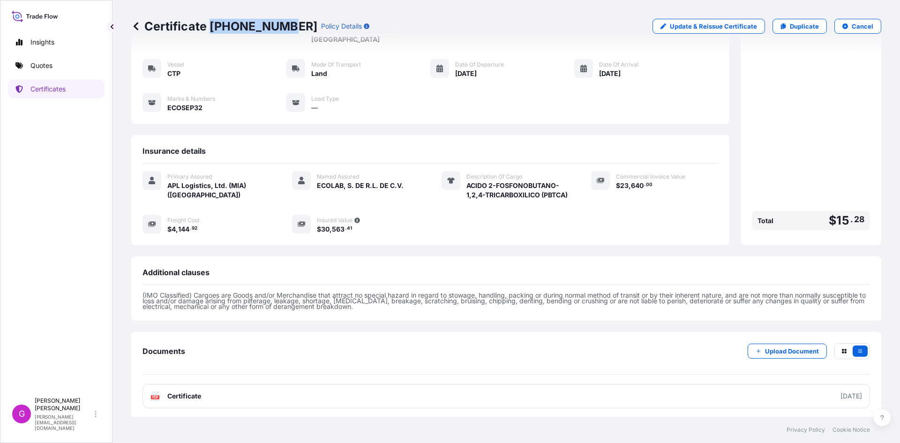
scroll to position [76, 0]
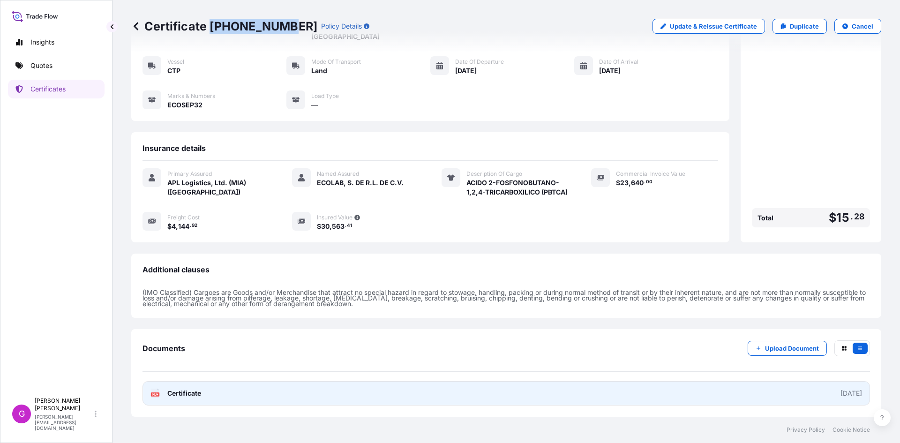
click at [197, 396] on span "Certificate" at bounding box center [184, 393] width 34 height 9
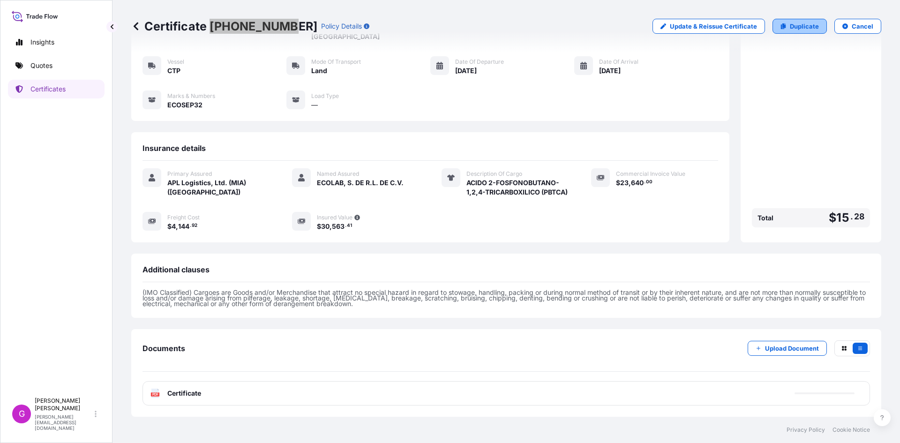
click at [808, 20] on link "Duplicate" at bounding box center [800, 26] width 54 height 15
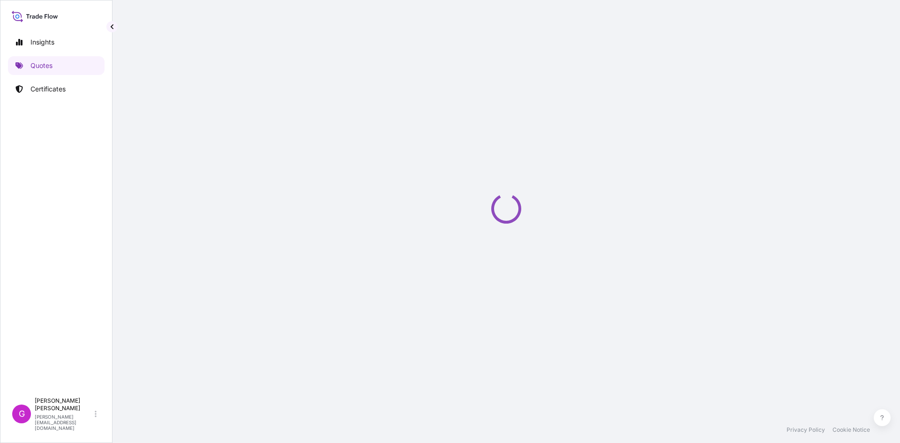
select select "Land"
select select "31870"
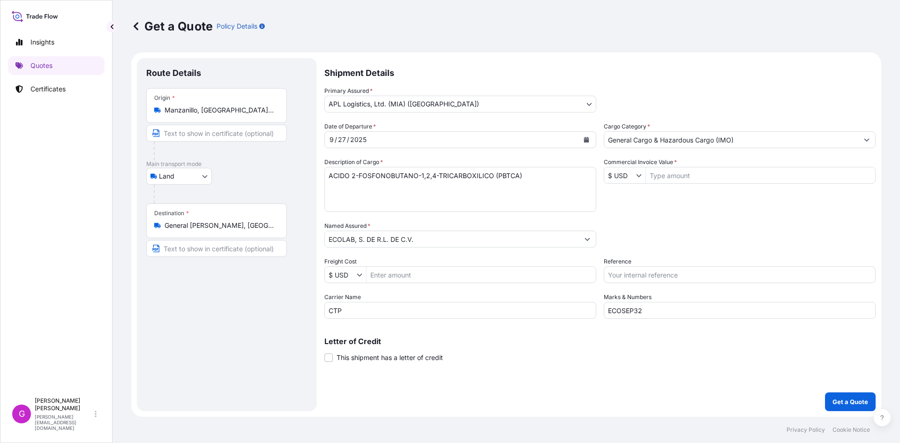
click at [229, 108] on input "Manzanillo, [GEOGRAPHIC_DATA], [GEOGRAPHIC_DATA]" at bounding box center [220, 109] width 111 height 9
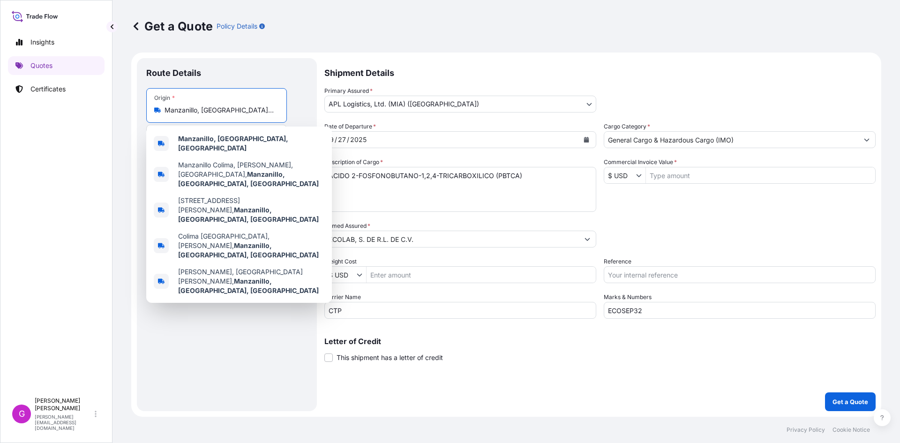
click at [229, 108] on input "Manzanillo, [GEOGRAPHIC_DATA], [GEOGRAPHIC_DATA]" at bounding box center [220, 109] width 111 height 9
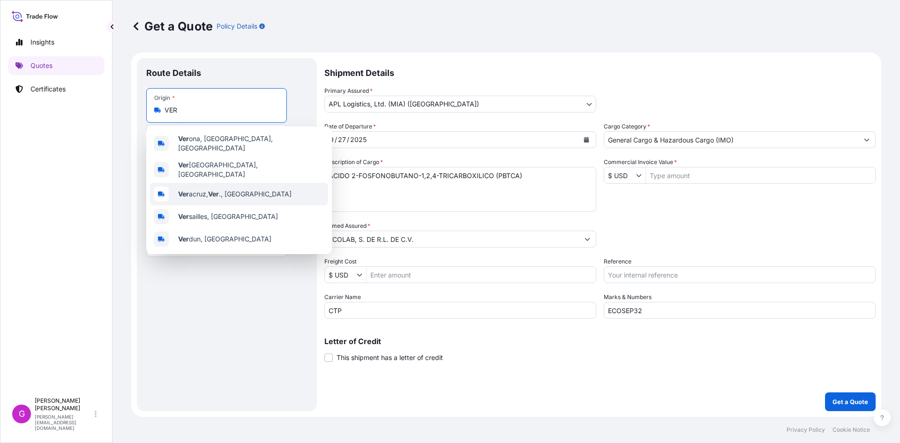
click at [240, 183] on div "Ver acruz, Ver ., [GEOGRAPHIC_DATA]" at bounding box center [239, 194] width 178 height 23
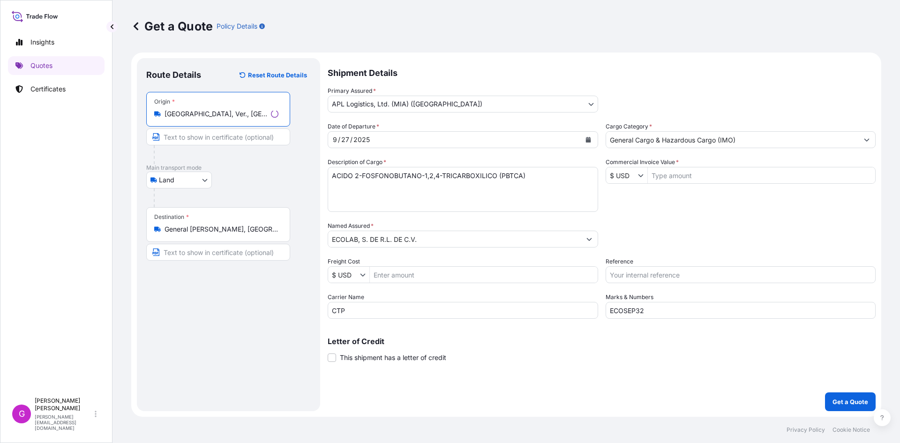
type input "[GEOGRAPHIC_DATA], Ver., [GEOGRAPHIC_DATA]"
click at [203, 226] on input "General [PERSON_NAME], [GEOGRAPHIC_DATA][PERSON_NAME], [GEOGRAPHIC_DATA]" at bounding box center [222, 229] width 114 height 9
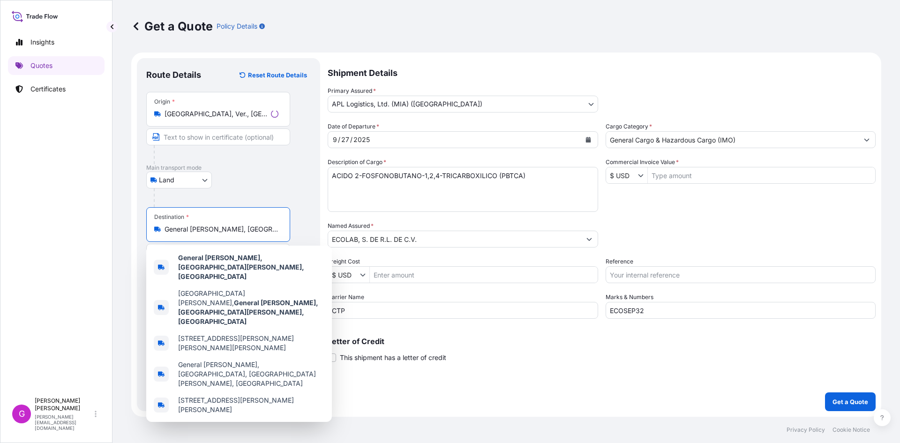
click at [203, 226] on input "General [PERSON_NAME], [GEOGRAPHIC_DATA][PERSON_NAME], [GEOGRAPHIC_DATA]" at bounding box center [222, 229] width 114 height 9
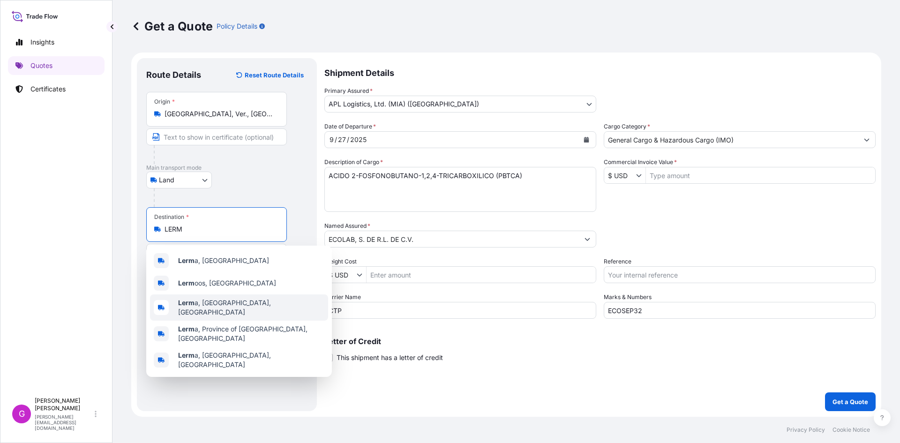
click at [232, 309] on span "Lerm a, [GEOGRAPHIC_DATA], [GEOGRAPHIC_DATA]" at bounding box center [251, 307] width 146 height 19
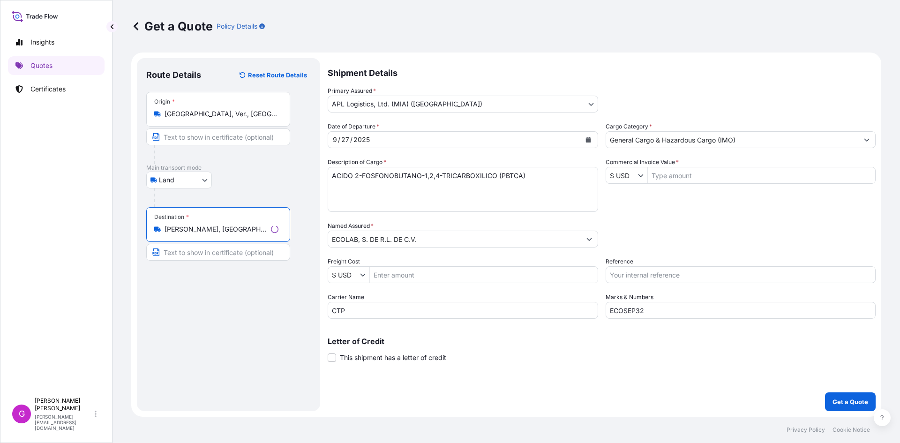
type input "[PERSON_NAME], [GEOGRAPHIC_DATA], [GEOGRAPHIC_DATA]"
click at [482, 242] on input "ECOLAB, S. DE R.L. DE C.V." at bounding box center [454, 239] width 253 height 17
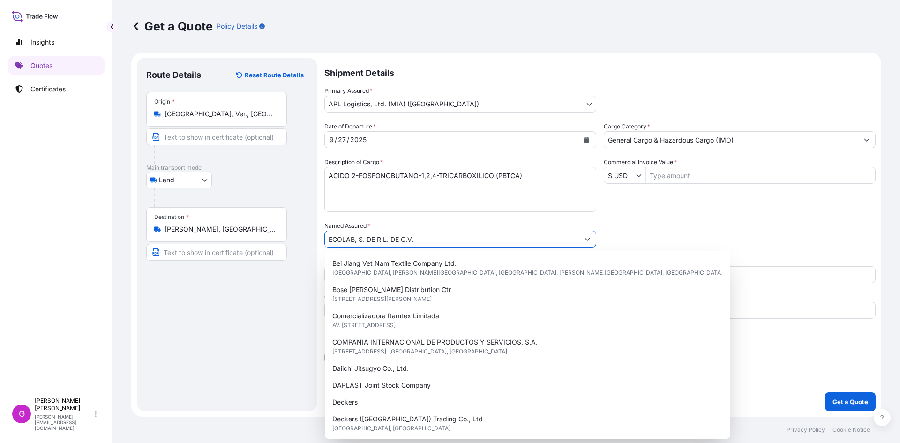
click at [592, 241] on button "Show suggestions" at bounding box center [587, 239] width 17 height 17
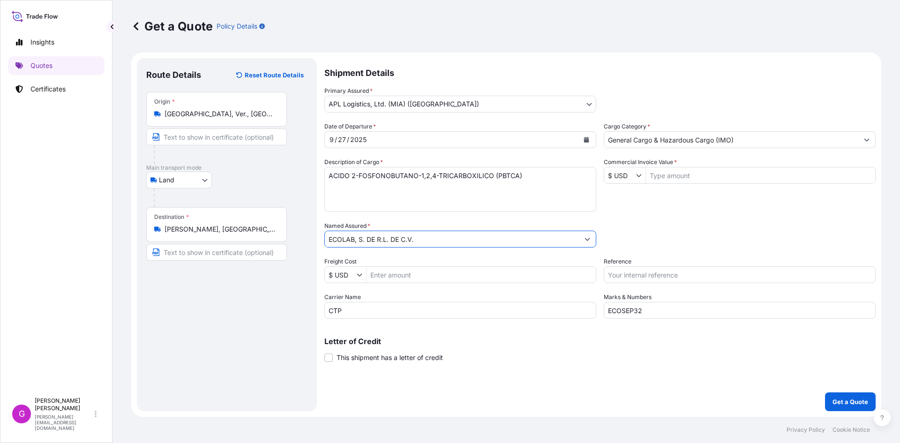
click at [594, 239] on button "Show suggestions" at bounding box center [587, 239] width 17 height 17
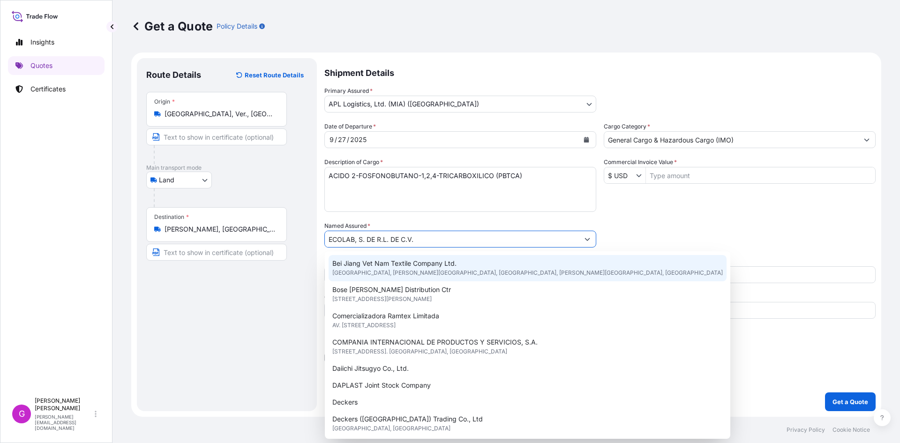
drag, startPoint x: 467, startPoint y: 234, endPoint x: 207, endPoint y: 232, distance: 260.2
click at [207, 232] on form "Route Details Reset Route Details Place of loading Road / [GEOGRAPHIC_DATA] / I…" at bounding box center [506, 235] width 750 height 364
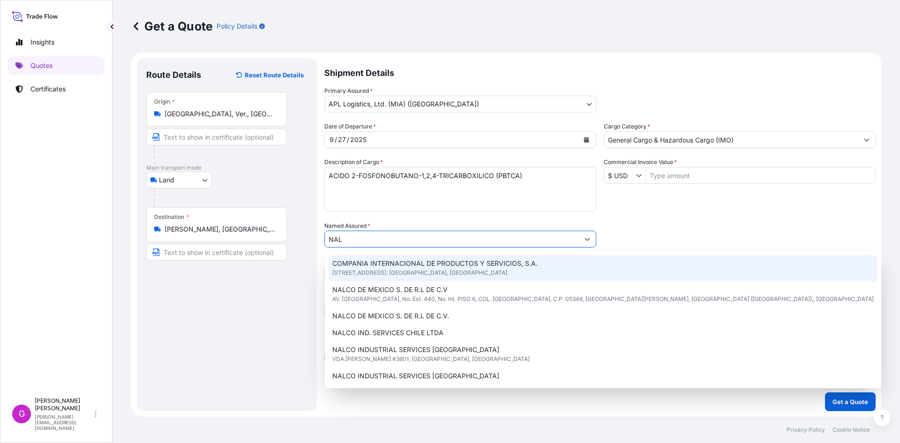
click at [438, 232] on body "10 options available. 5 options available. 2 options available. 1 option availa…" at bounding box center [450, 221] width 900 height 443
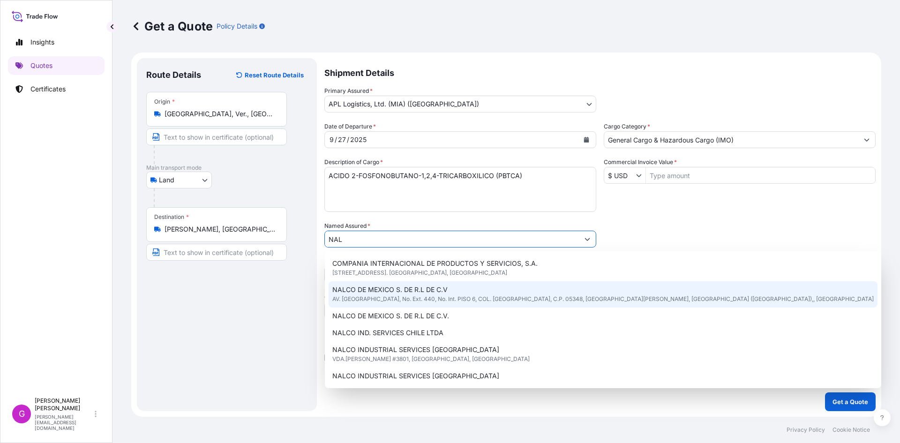
click at [428, 292] on span "NALCO DE MEXICO S. DE R.L DE C.V" at bounding box center [389, 289] width 115 height 9
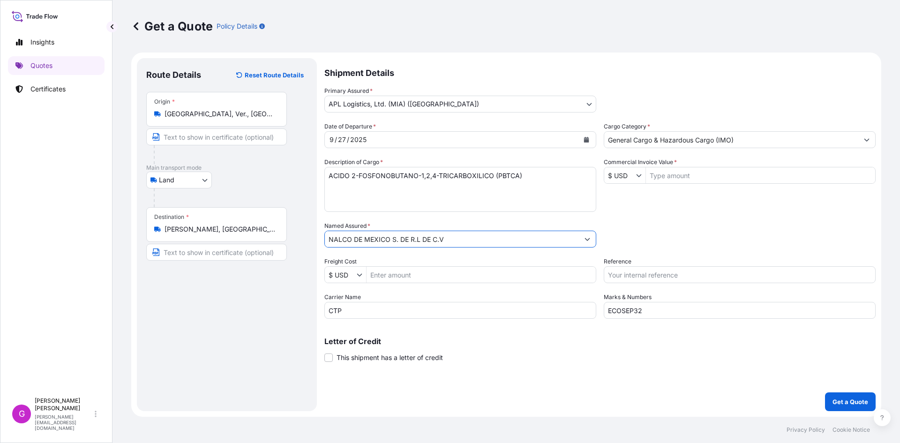
type input "NALCO DE MEXICO S. DE R.L DE C.V"
drag, startPoint x: 390, startPoint y: 315, endPoint x: 277, endPoint y: 314, distance: 113.0
click at [277, 314] on form "Route Details Reset Route Details Place of loading Road / [GEOGRAPHIC_DATA] / I…" at bounding box center [506, 235] width 750 height 364
type input "XCF"
click at [663, 312] on input "ECOSEP32" at bounding box center [740, 310] width 272 height 17
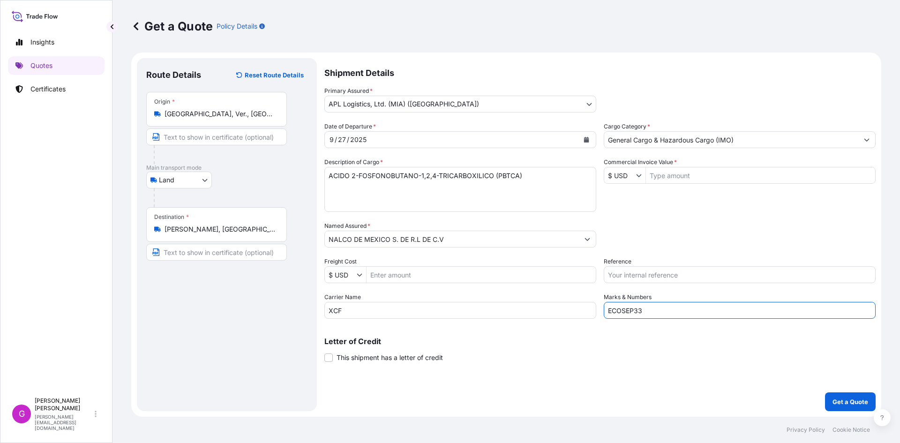
type input "ECOSEP33"
click at [697, 169] on input "Commercial Invoice Value *" at bounding box center [760, 175] width 229 height 17
paste input "3,734.25"
type input "3,734.25"
click at [631, 276] on input "Reference" at bounding box center [740, 274] width 272 height 17
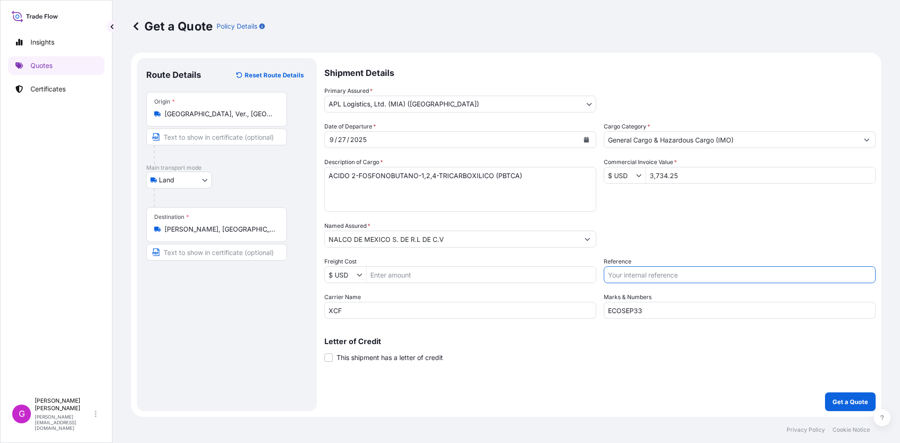
paste input "25 43 3737 5002274"
type input "25 43 3737 5002274"
click at [397, 276] on input "Freight Cost" at bounding box center [481, 274] width 229 height 17
paste input "2479.52"
type input "2,479.52"
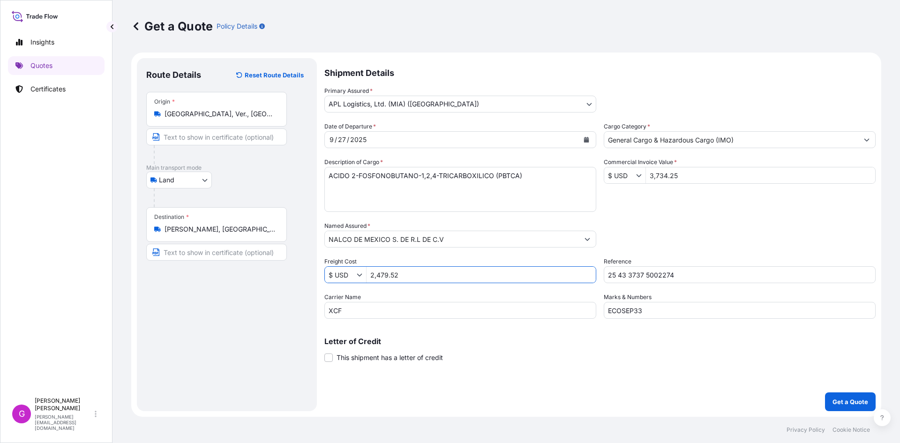
click at [588, 137] on icon "Calendar" at bounding box center [586, 140] width 5 height 6
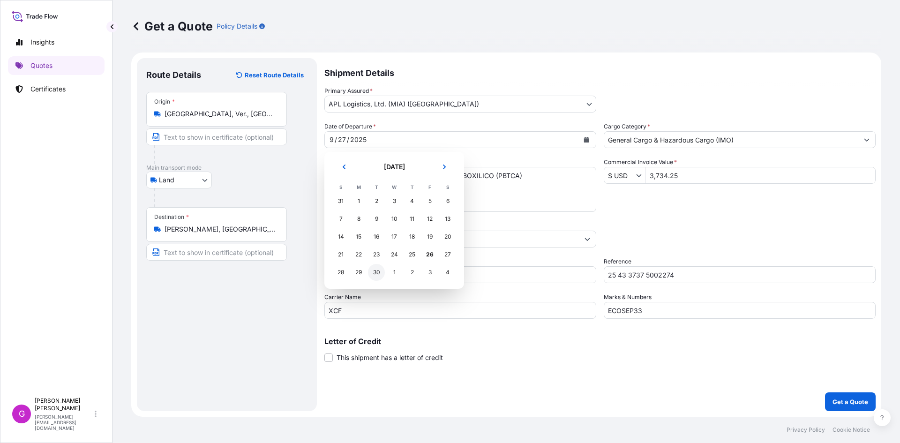
click at [376, 275] on div "30" at bounding box center [376, 272] width 17 height 17
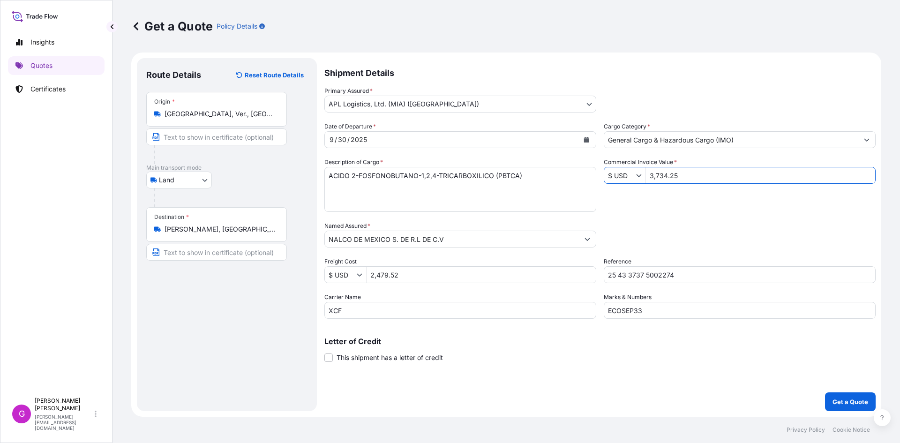
click at [667, 168] on input "3,734.25" at bounding box center [760, 175] width 229 height 17
drag, startPoint x: 543, startPoint y: 166, endPoint x: 510, endPoint y: 167, distance: 33.8
click at [510, 167] on div "Description of Cargo * ACIDO 2-FOSFONOBUTANO-1,2,4-TRICARBOXILICO (PBTCA)" at bounding box center [460, 185] width 272 height 54
drag, startPoint x: 543, startPoint y: 181, endPoint x: 203, endPoint y: 175, distance: 340.5
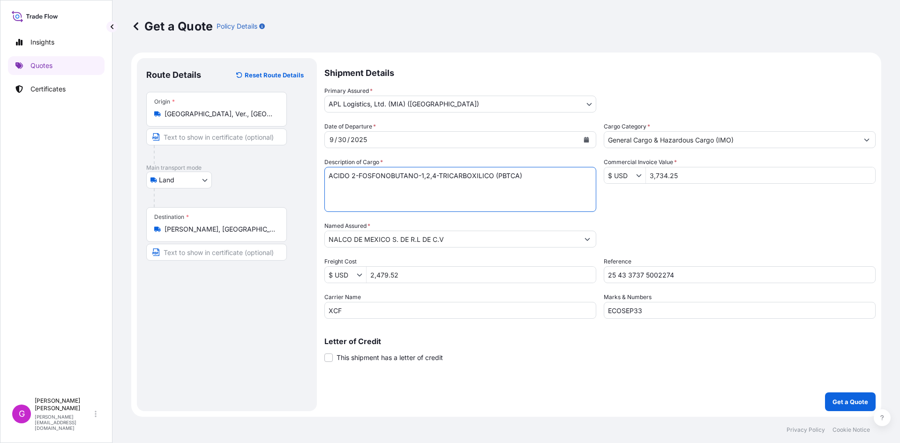
click at [203, 175] on form "Route Details Reset Route Details Place of loading Road / [GEOGRAPHIC_DATA] / I…" at bounding box center [506, 235] width 750 height 364
paste textarea "NALCO 900 (MEZCL"
type textarea "NALCO 900 (MEZCLA)"
click at [836, 394] on button "Get a Quote" at bounding box center [850, 401] width 51 height 19
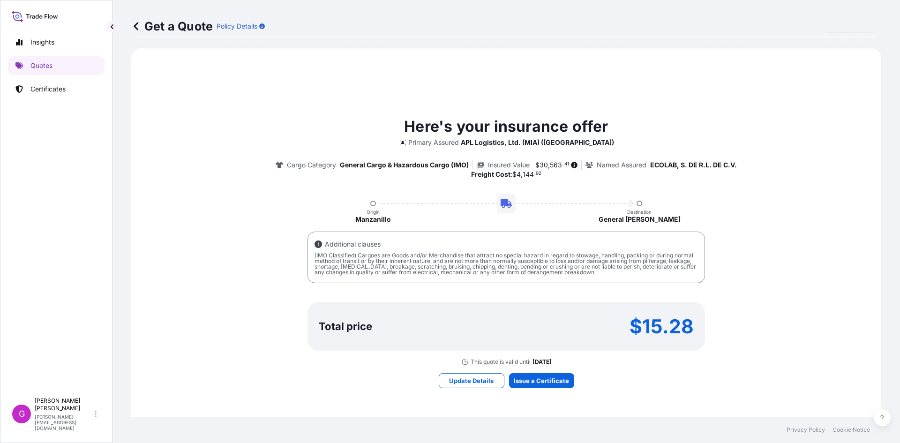
scroll to position [432, 0]
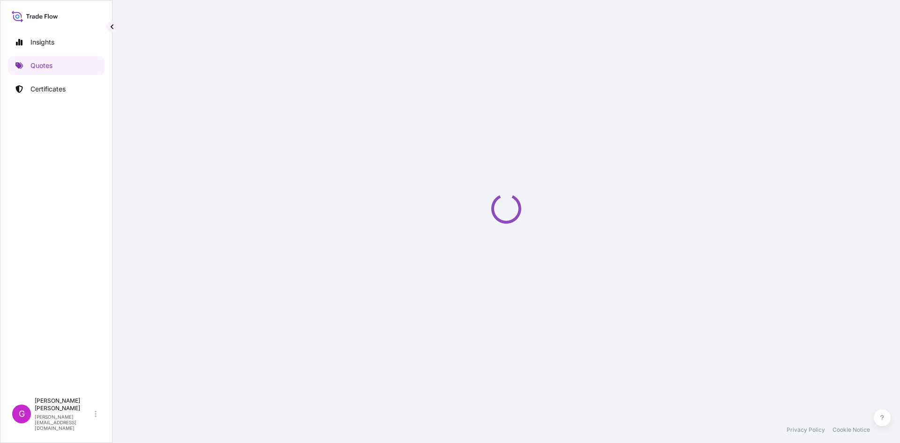
select select "Land"
select select "31870"
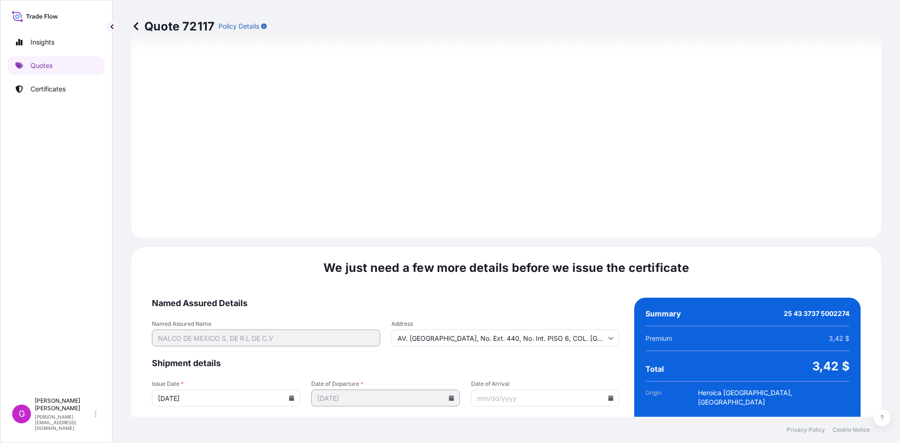
scroll to position [1119, 0]
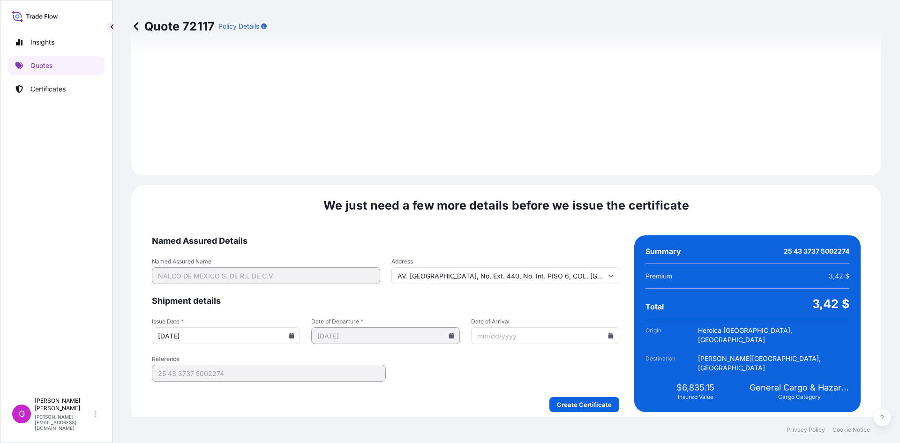
click at [608, 333] on icon at bounding box center [611, 336] width 6 height 6
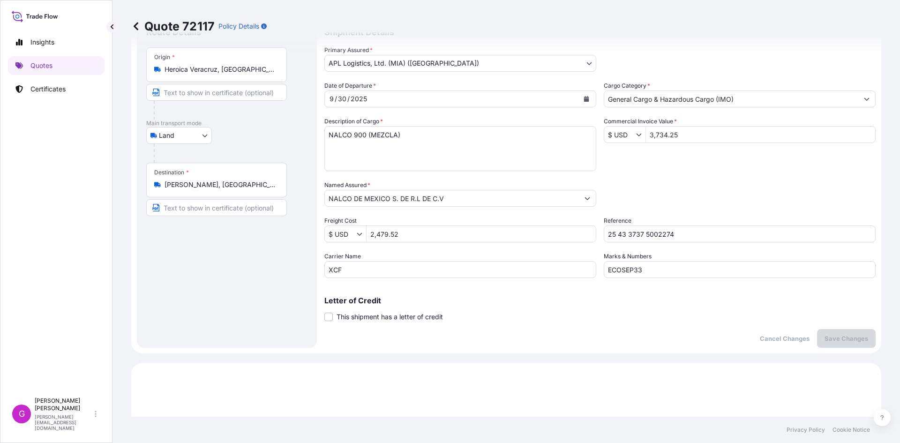
scroll to position [0, 0]
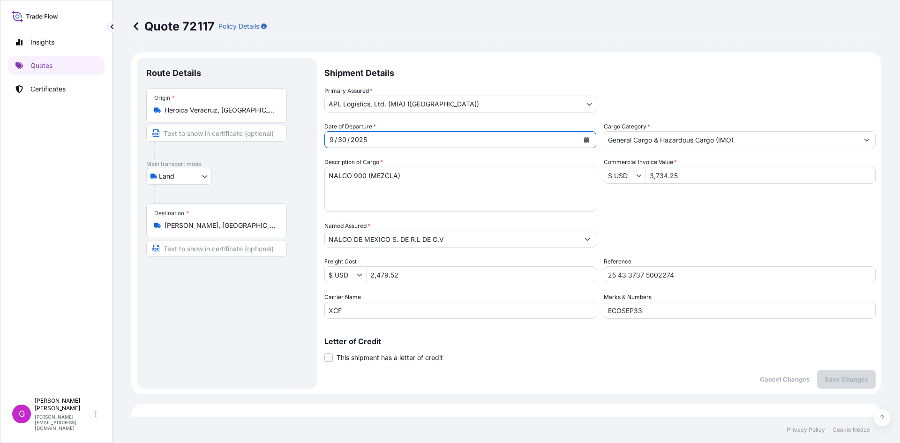
click at [584, 139] on icon "Calendar" at bounding box center [587, 140] width 6 height 6
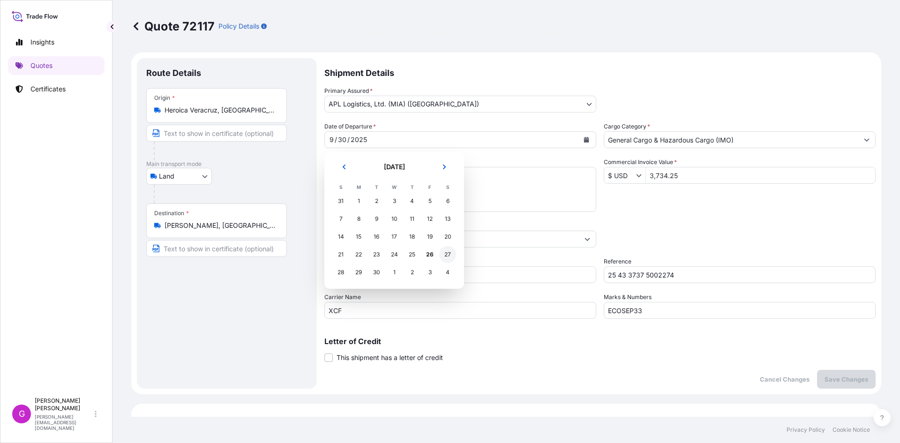
click at [449, 255] on div "27" at bounding box center [447, 254] width 17 height 17
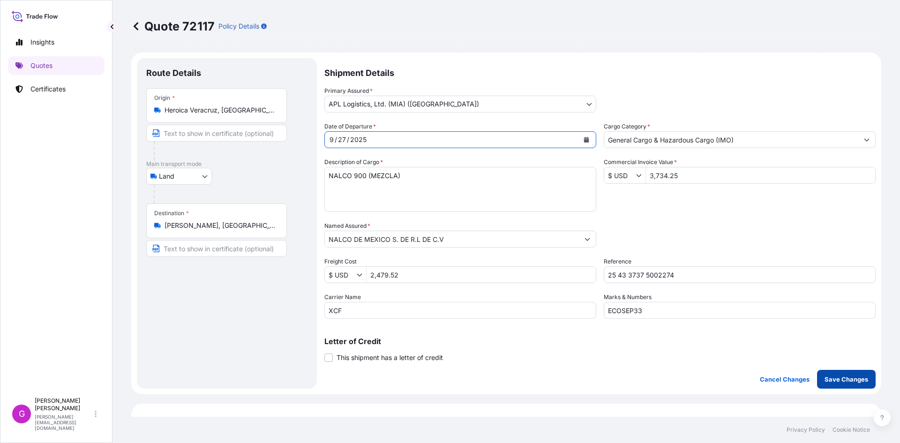
click at [826, 373] on button "Save Changes" at bounding box center [846, 379] width 59 height 19
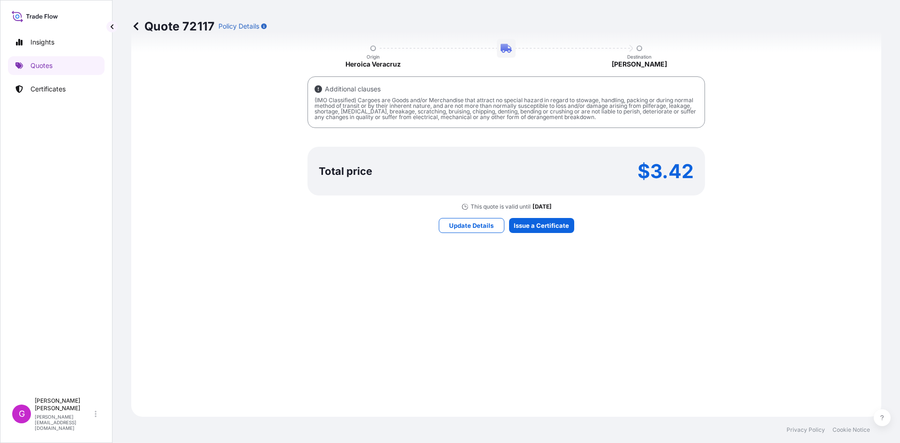
select select "Land"
select select "31870"
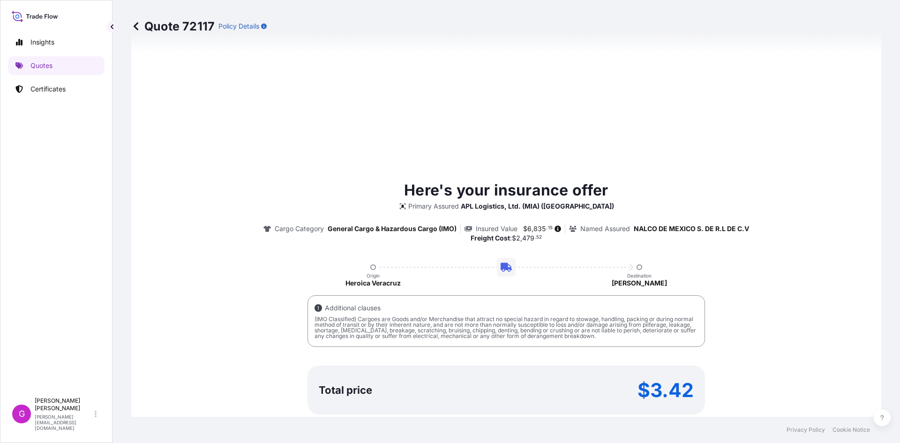
click at [563, 224] on div "Here's your insurance offer Primary Assured APL Logistics, Ltd. (MIA) (Miami) C…" at bounding box center [506, 304] width 724 height 250
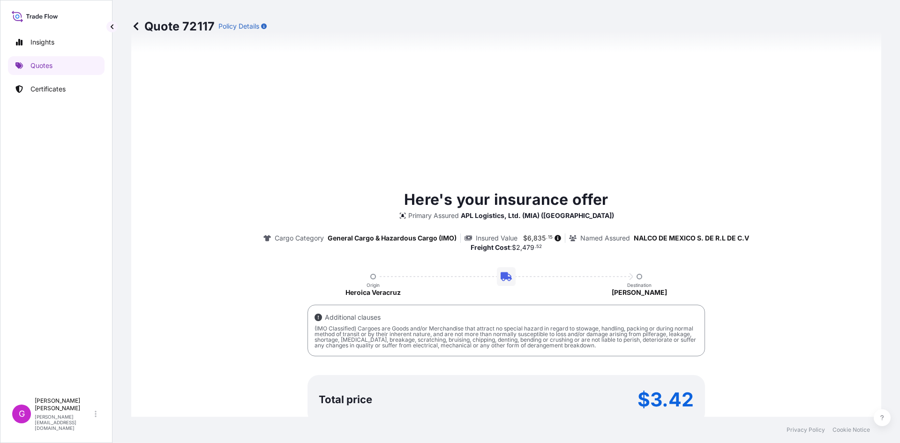
scroll to position [628, 0]
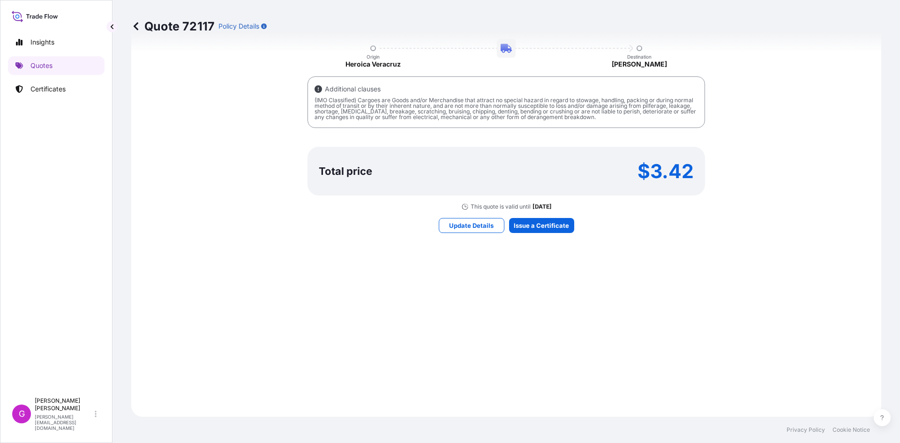
click at [542, 214] on div "Here's your insurance offer Primary Assured APL Logistics, Ltd. (MIA) (Miami) C…" at bounding box center [506, 96] width 724 height 615
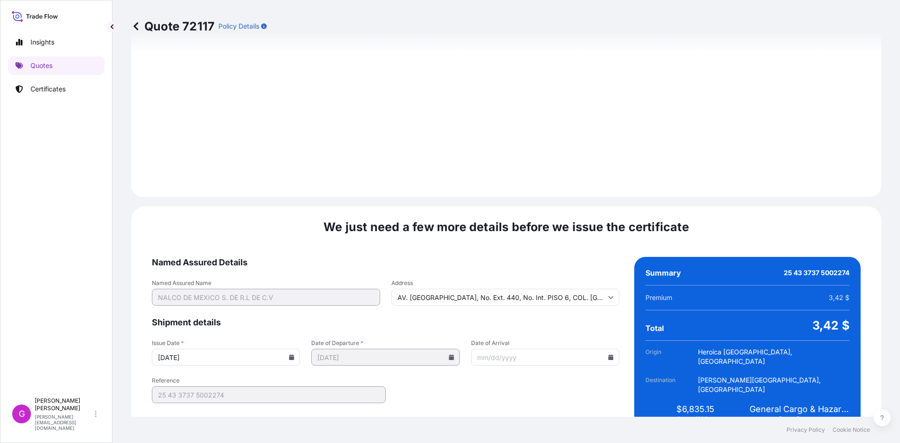
scroll to position [1119, 0]
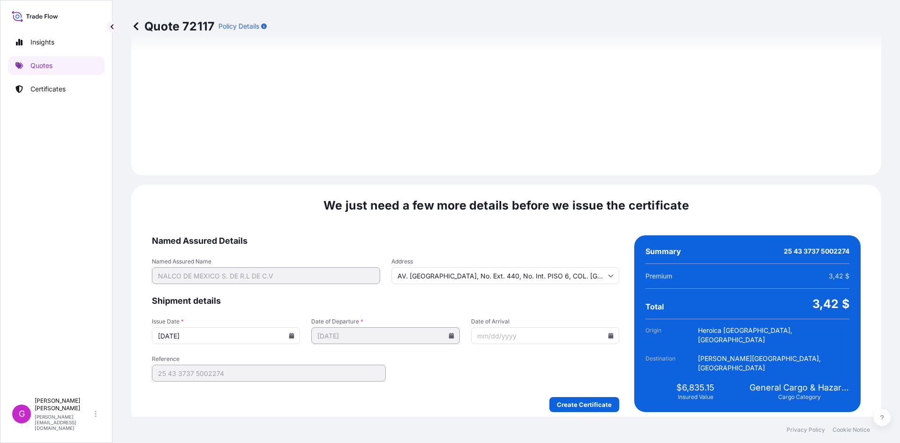
click at [603, 331] on input "Date of Arrival" at bounding box center [545, 335] width 148 height 17
click at [608, 333] on icon at bounding box center [611, 336] width 6 height 6
click at [515, 283] on button "1" at bounding box center [519, 283] width 15 height 15
click at [609, 333] on icon at bounding box center [611, 336] width 5 height 6
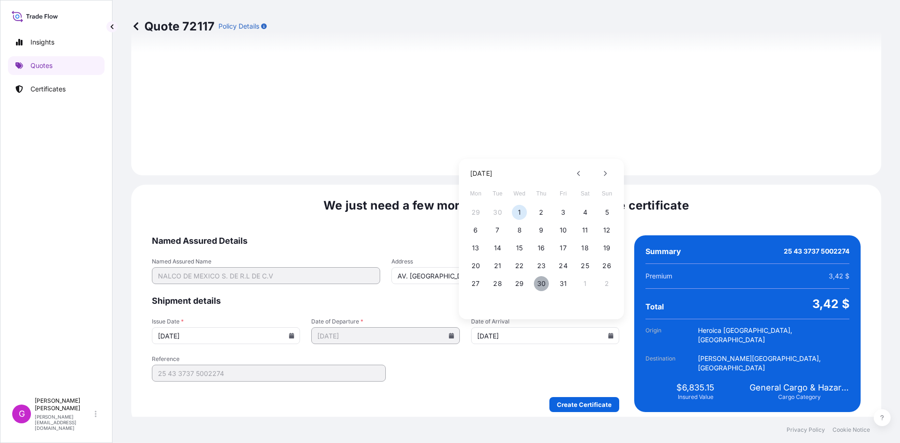
click at [542, 285] on button "30" at bounding box center [541, 283] width 15 height 15
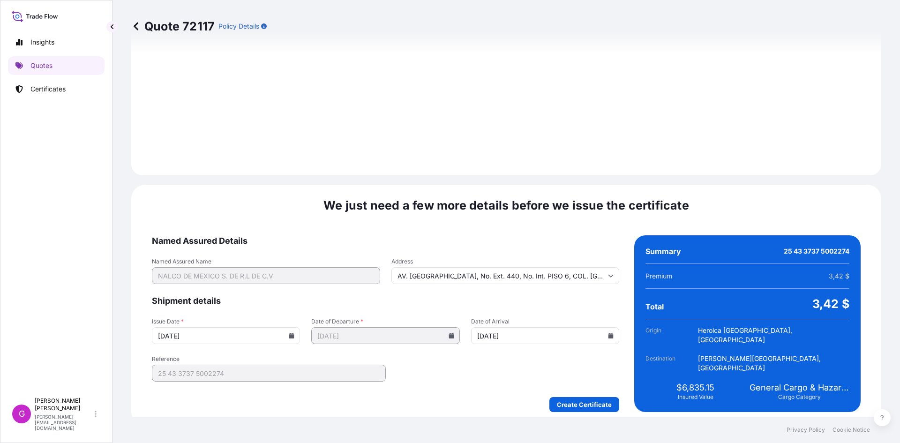
click at [610, 331] on input "[DATE]" at bounding box center [545, 335] width 148 height 17
click at [608, 333] on icon at bounding box center [611, 336] width 6 height 6
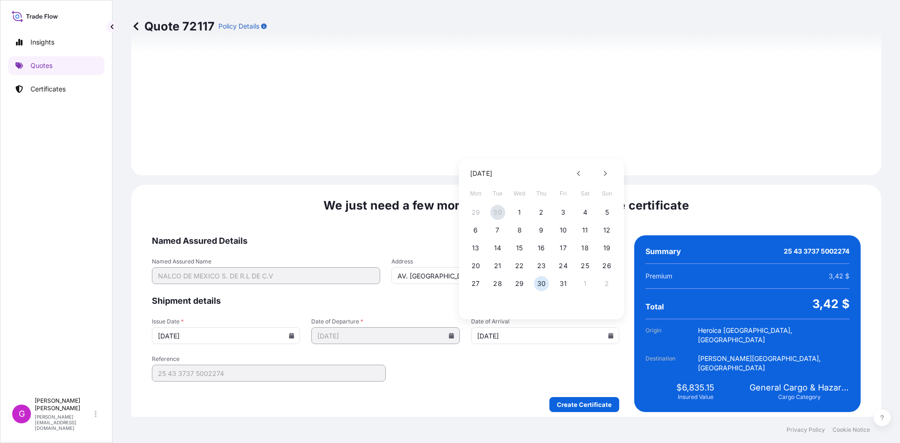
click at [499, 210] on button "30" at bounding box center [497, 212] width 15 height 15
type input "[DATE]"
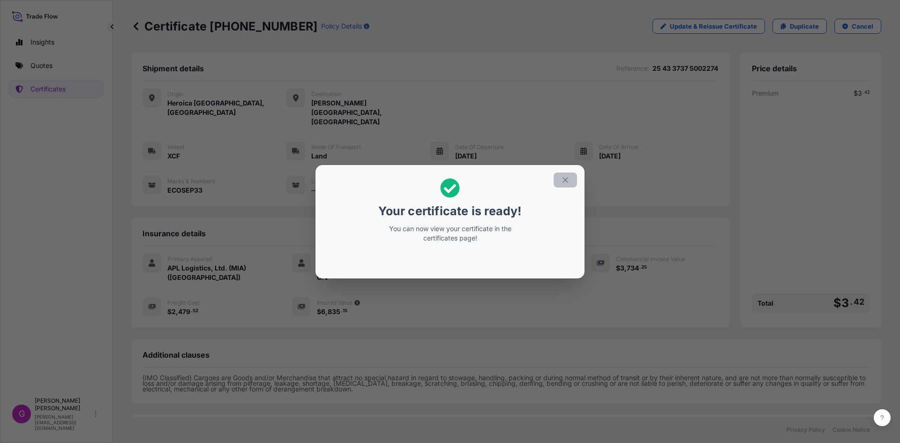
click at [566, 181] on icon "button" at bounding box center [565, 180] width 8 height 8
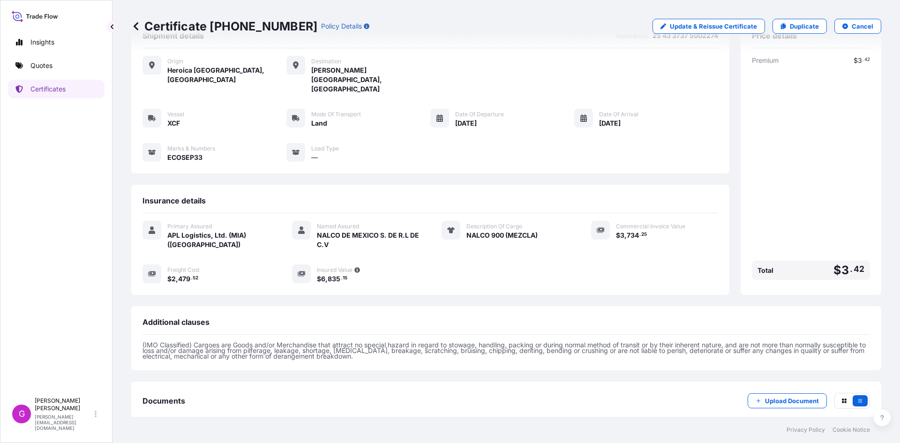
scroll to position [67, 0]
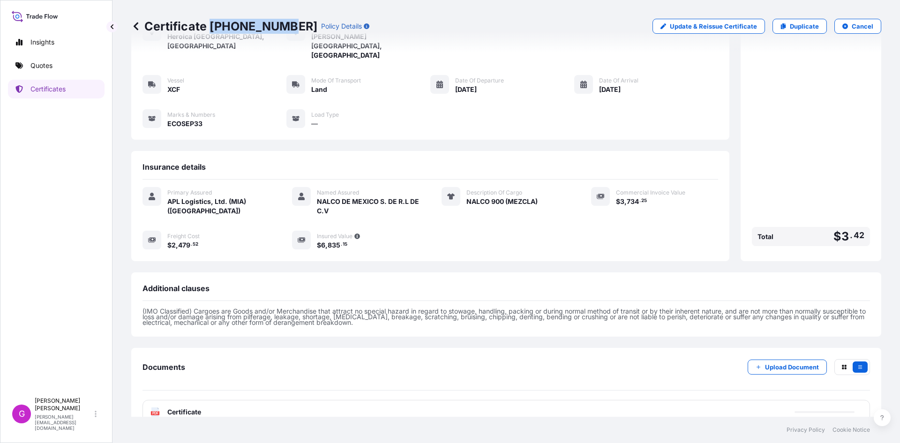
drag, startPoint x: 279, startPoint y: 23, endPoint x: 209, endPoint y: 23, distance: 69.9
click at [209, 23] on p "Certificate [PHONE_NUMBER]" at bounding box center [224, 26] width 186 height 15
copy p "[PHONE_NUMBER]"
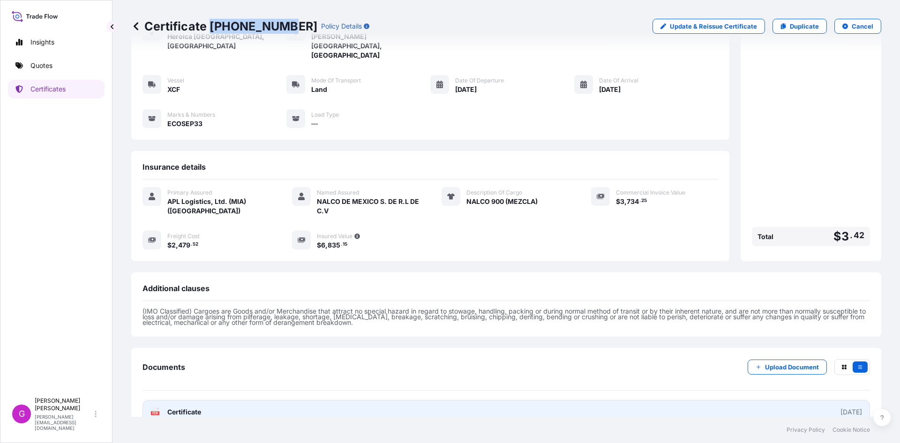
click at [202, 400] on link "PDF Certificate [DATE]" at bounding box center [507, 412] width 728 height 24
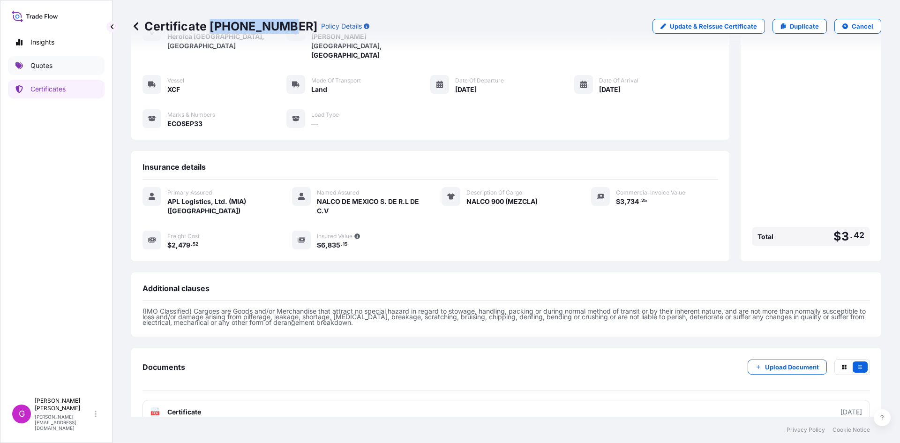
click at [44, 64] on p "Quotes" at bounding box center [41, 65] width 22 height 9
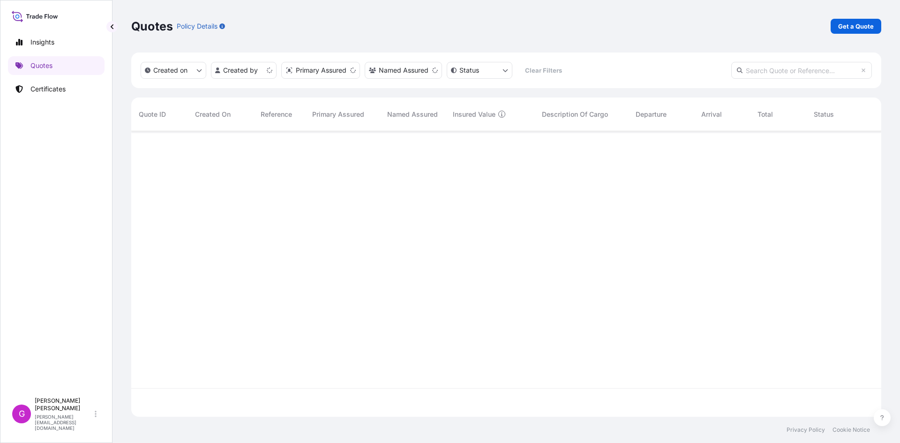
scroll to position [284, 743]
click at [44, 76] on div "Insights Quotes Certificates" at bounding box center [56, 208] width 97 height 369
click at [44, 89] on p "Certificates" at bounding box center [47, 88] width 35 height 9
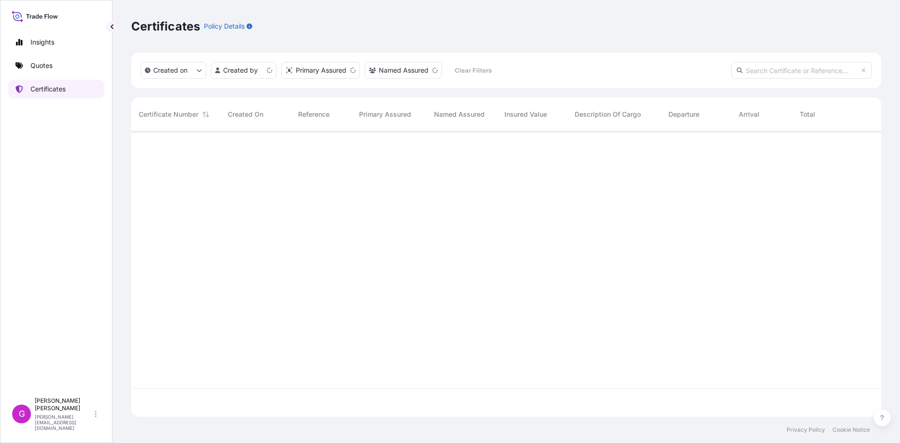
scroll to position [284, 743]
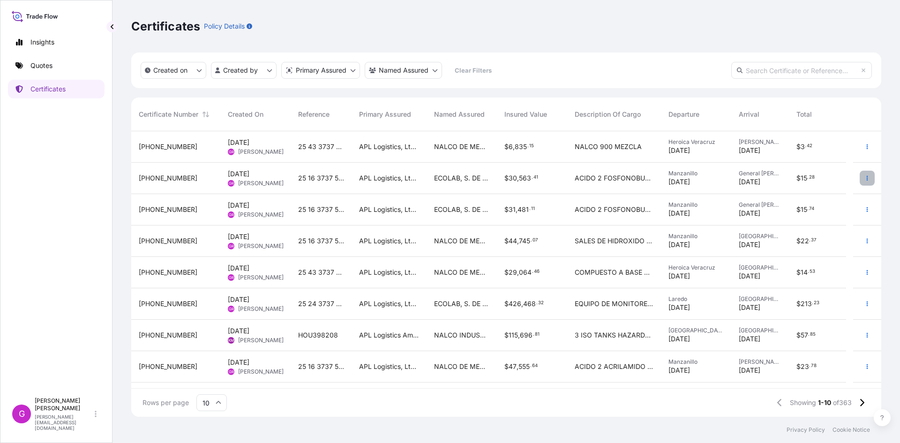
click at [862, 173] on button "button" at bounding box center [867, 178] width 15 height 15
click at [575, 171] on div "ACIDO 2 FOSFONOBUTANO 1 2 4 TRICARBOXILICO PBTCA" at bounding box center [614, 178] width 94 height 31
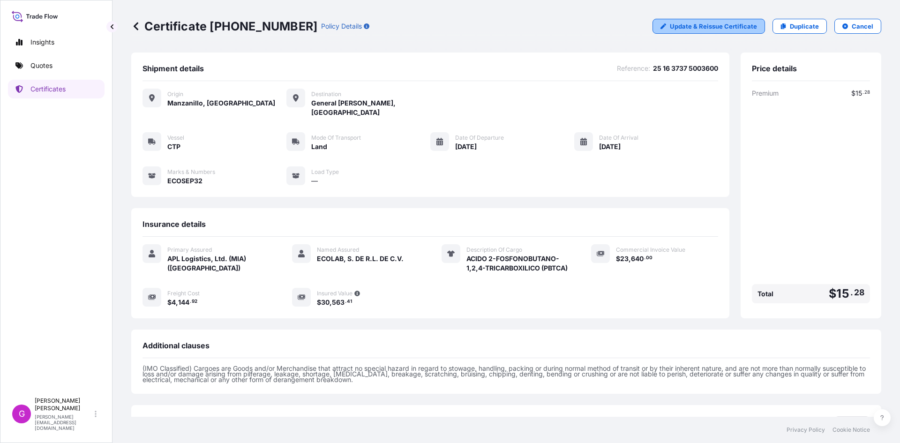
click at [734, 21] on link "Update & Reissue Certificate" at bounding box center [709, 26] width 113 height 15
select select "Land"
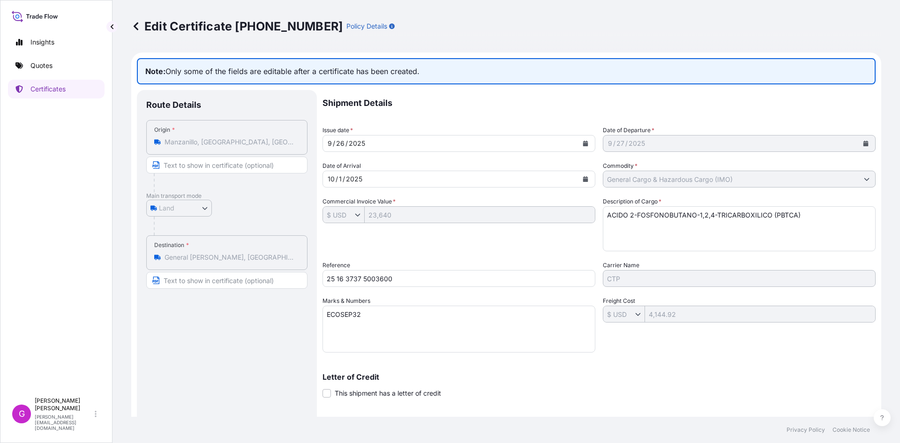
click at [199, 249] on div "Destination * General [PERSON_NAME], [GEOGRAPHIC_DATA][PERSON_NAME], [GEOGRAPHI…" at bounding box center [226, 252] width 161 height 35
click at [138, 27] on icon at bounding box center [135, 26] width 9 height 9
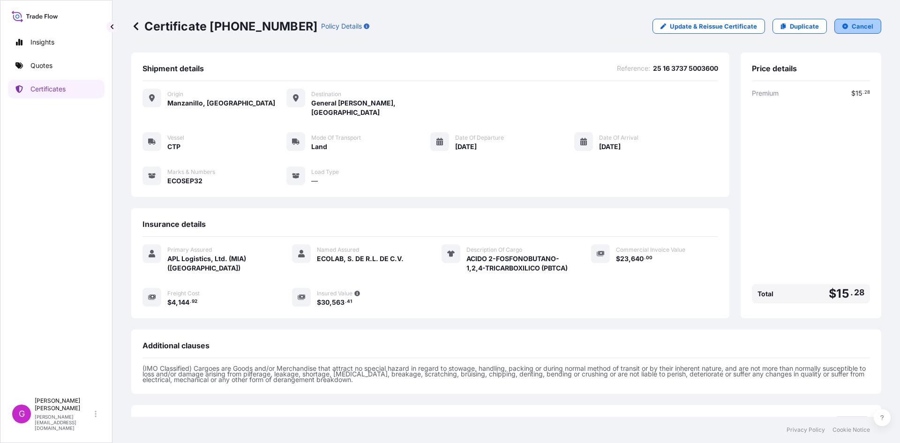
click at [843, 29] on icon "button" at bounding box center [846, 26] width 6 height 6
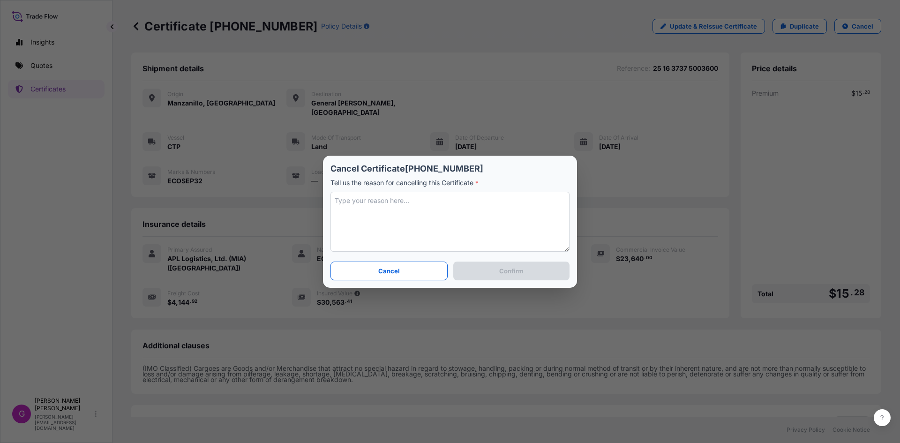
click at [449, 217] on textarea at bounding box center [450, 222] width 239 height 60
type textarea "DESTINO INCORRECTO"
click at [517, 267] on p "Confirm" at bounding box center [511, 270] width 24 height 9
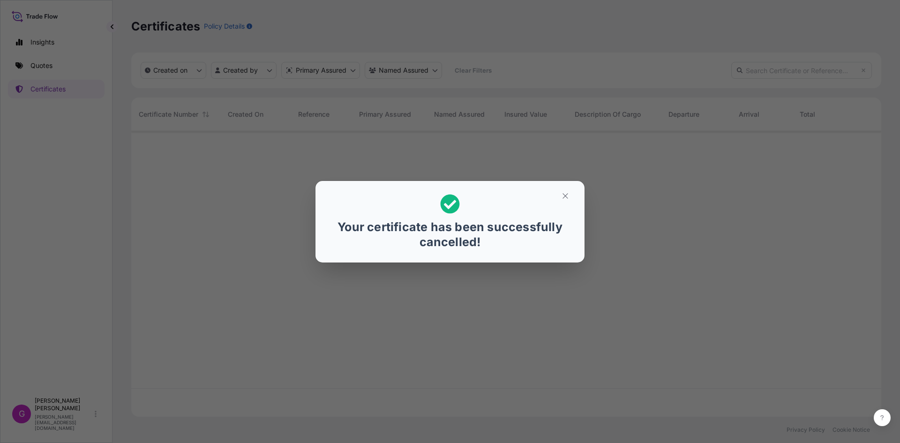
scroll to position [284, 743]
click at [568, 193] on icon "button" at bounding box center [565, 196] width 8 height 8
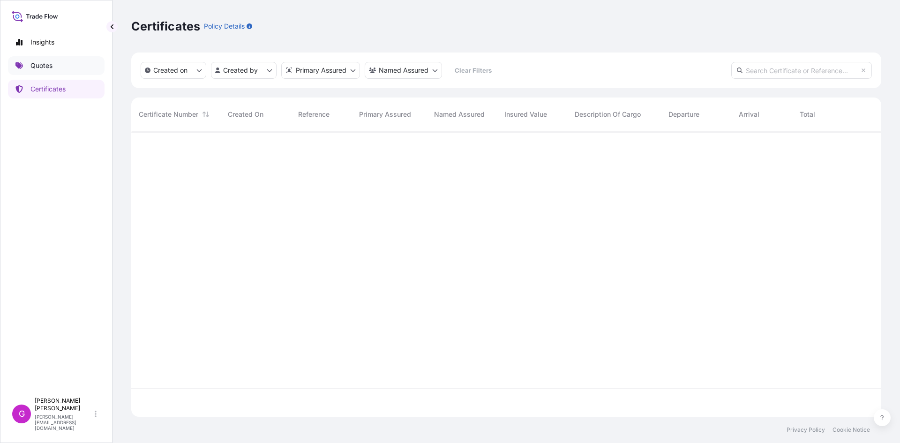
click at [29, 66] on link "Quotes" at bounding box center [56, 65] width 97 height 19
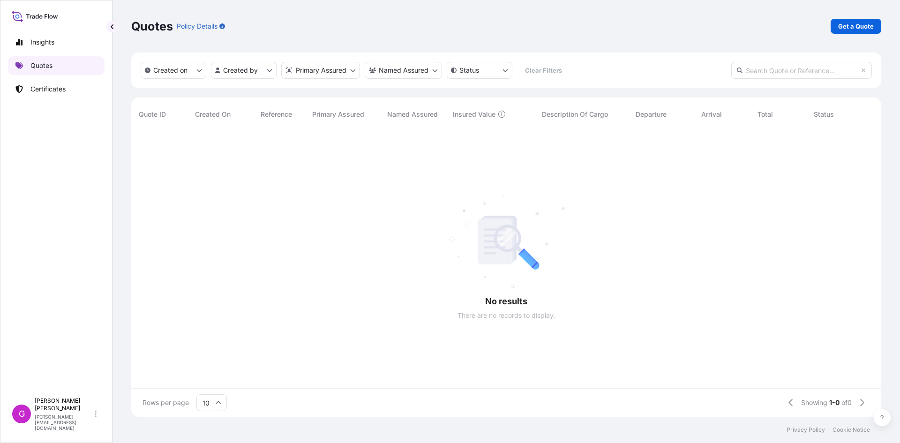
scroll to position [284, 743]
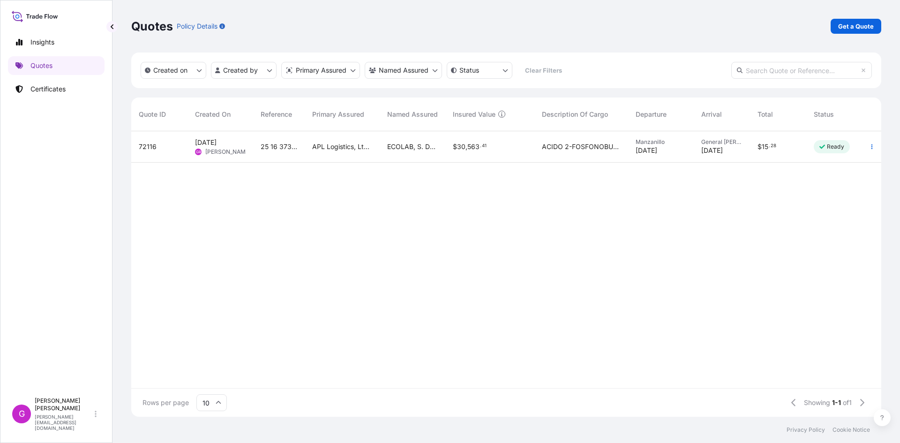
click at [253, 150] on div "[DATE] GR [PERSON_NAME]" at bounding box center [221, 146] width 66 height 31
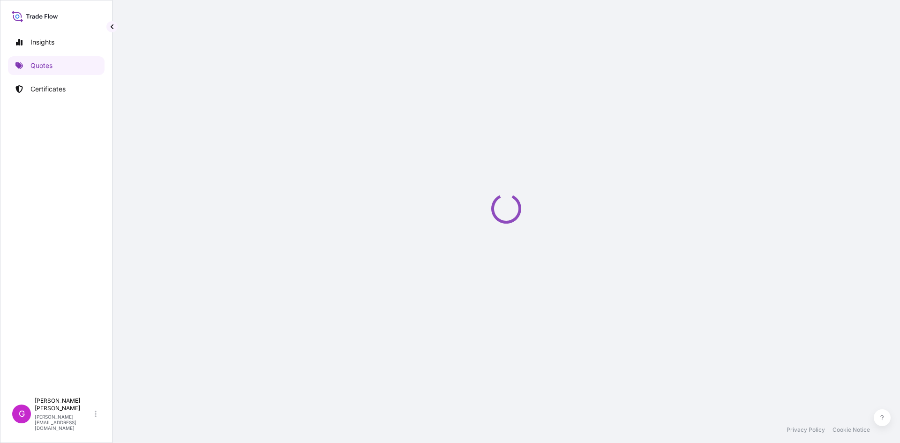
select select "Land"
select select "31870"
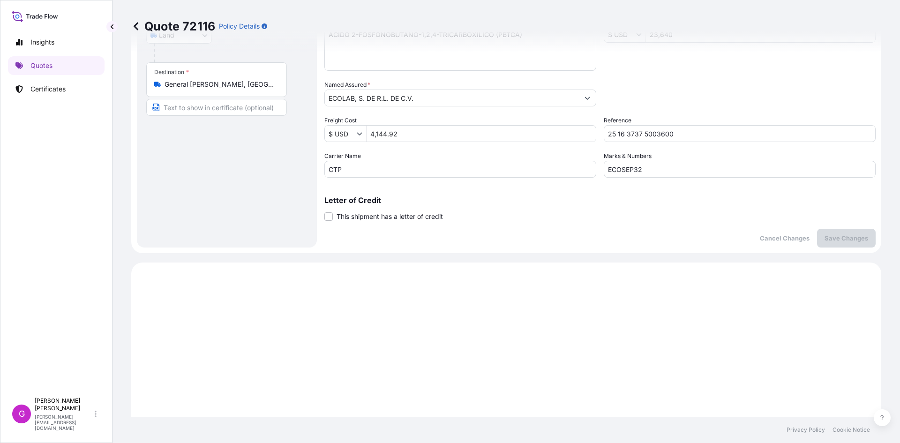
scroll to position [18, 0]
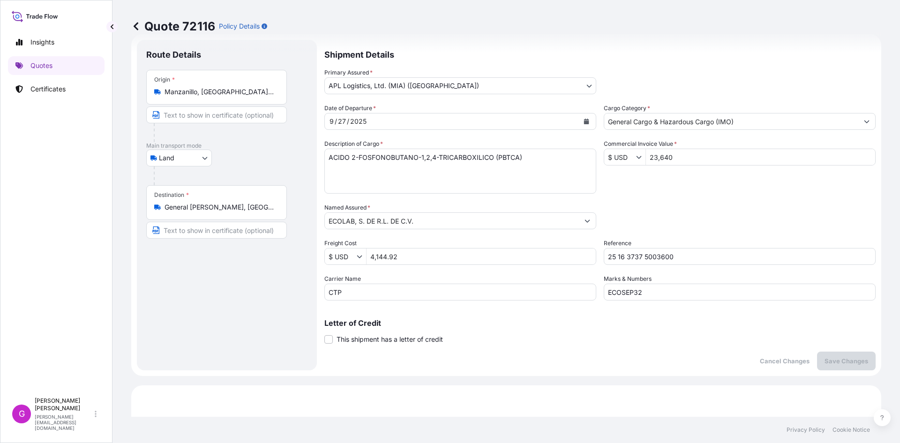
click at [242, 208] on input "General [PERSON_NAME], [GEOGRAPHIC_DATA][PERSON_NAME], [GEOGRAPHIC_DATA]" at bounding box center [220, 207] width 111 height 9
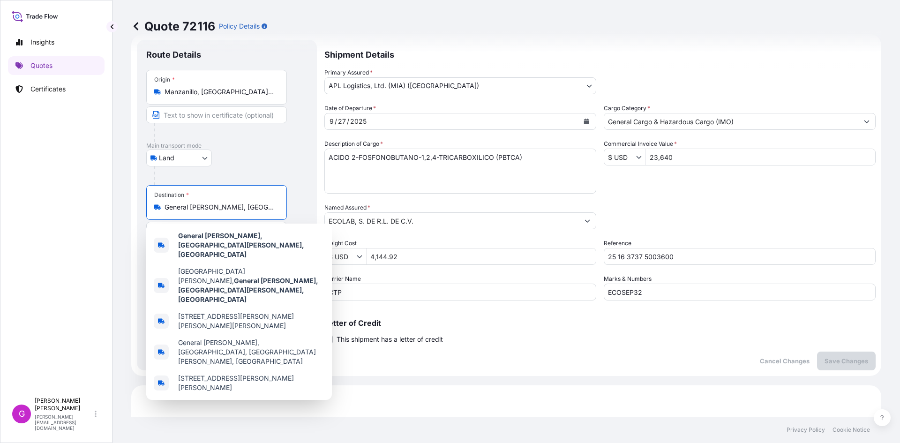
click at [242, 208] on input "General [PERSON_NAME], [GEOGRAPHIC_DATA][PERSON_NAME], [GEOGRAPHIC_DATA]" at bounding box center [220, 207] width 111 height 9
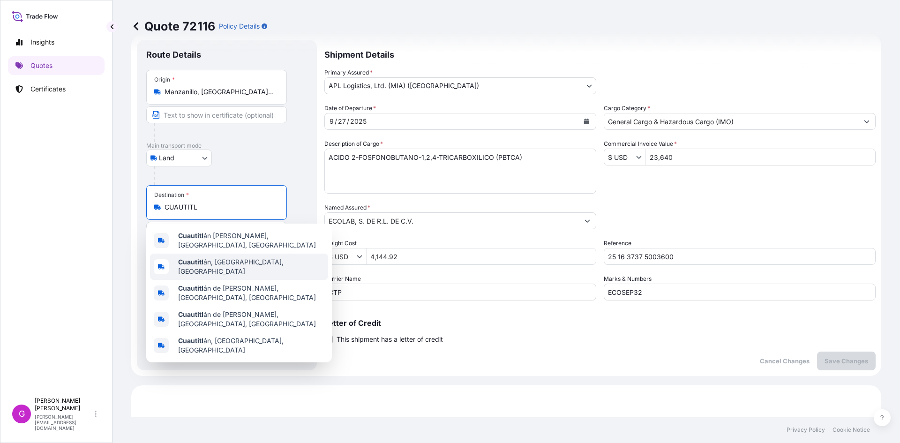
click at [248, 258] on span "Cuautitl án, State of [GEOGRAPHIC_DATA], [GEOGRAPHIC_DATA]" at bounding box center [251, 266] width 146 height 19
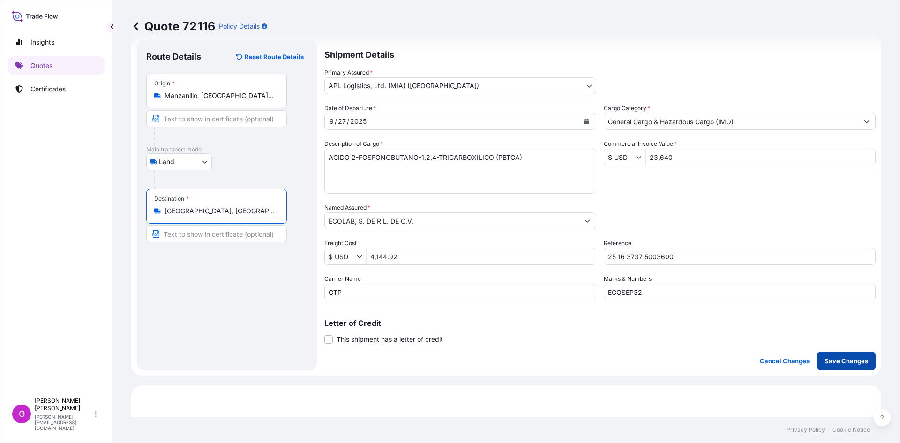
type input "[GEOGRAPHIC_DATA], [GEOGRAPHIC_DATA], [GEOGRAPHIC_DATA]"
click at [858, 359] on p "Save Changes" at bounding box center [847, 360] width 44 height 9
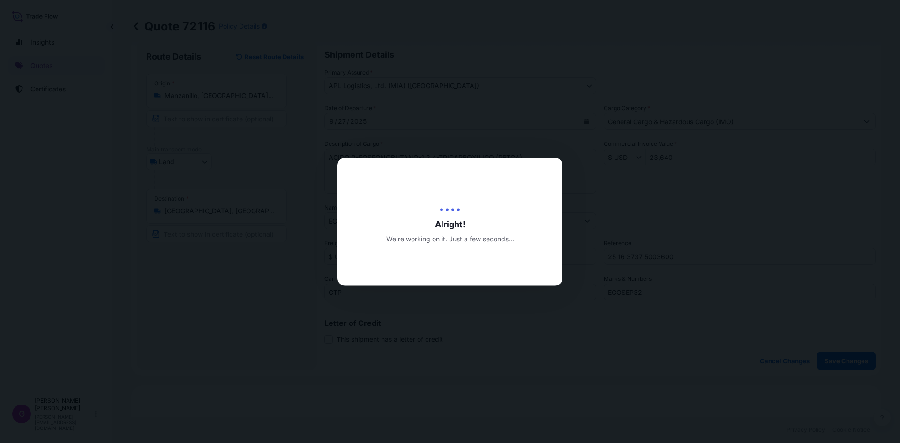
type input "[DATE]"
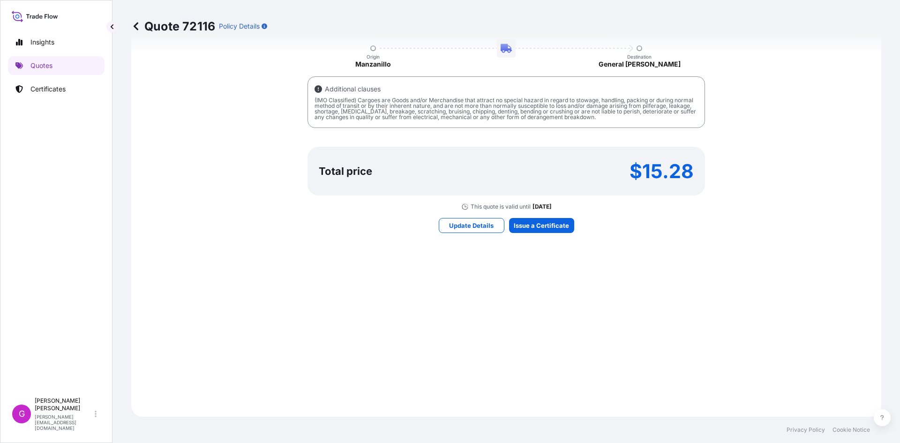
select select "Land"
select select "31870"
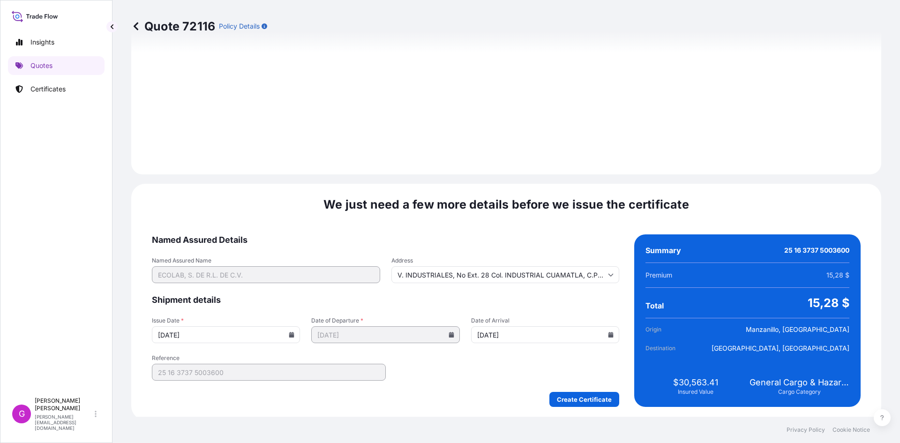
scroll to position [1119, 0]
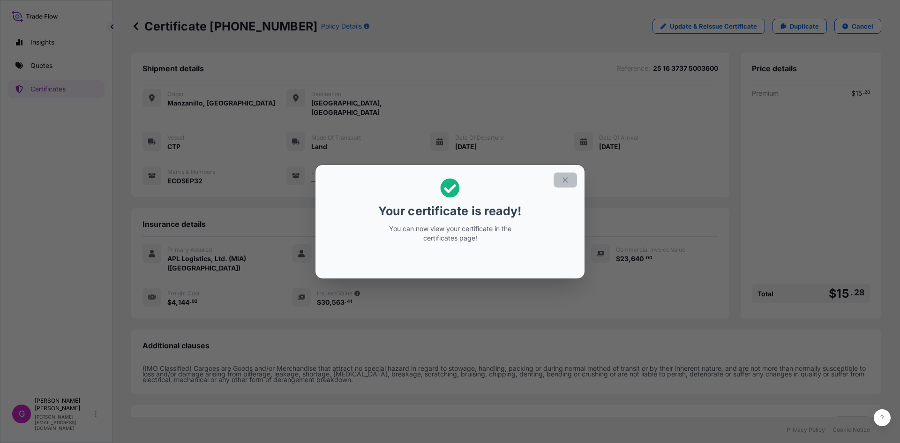
click at [567, 173] on button "button" at bounding box center [565, 180] width 23 height 15
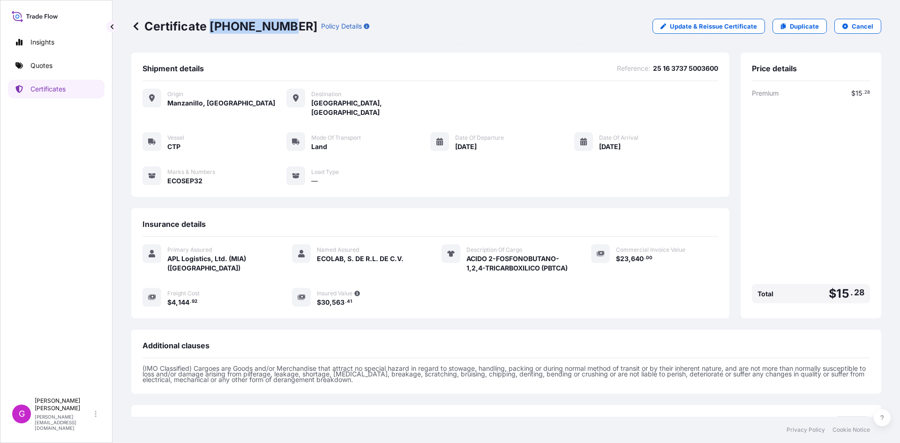
drag, startPoint x: 283, startPoint y: 23, endPoint x: 210, endPoint y: 20, distance: 73.2
click at [210, 20] on p "Certificate [PHONE_NUMBER]" at bounding box center [224, 26] width 186 height 15
copy p "[PHONE_NUMBER]"
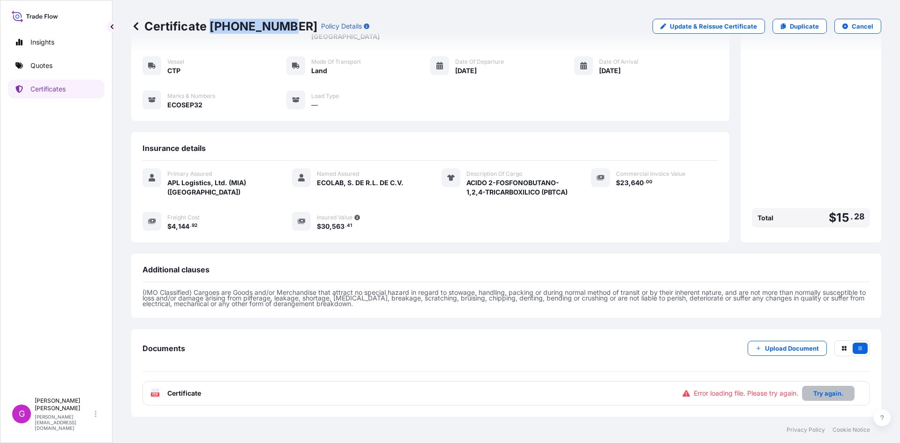
click at [818, 393] on p "Try again." at bounding box center [829, 393] width 30 height 9
click at [200, 395] on span "Certificate" at bounding box center [184, 393] width 34 height 9
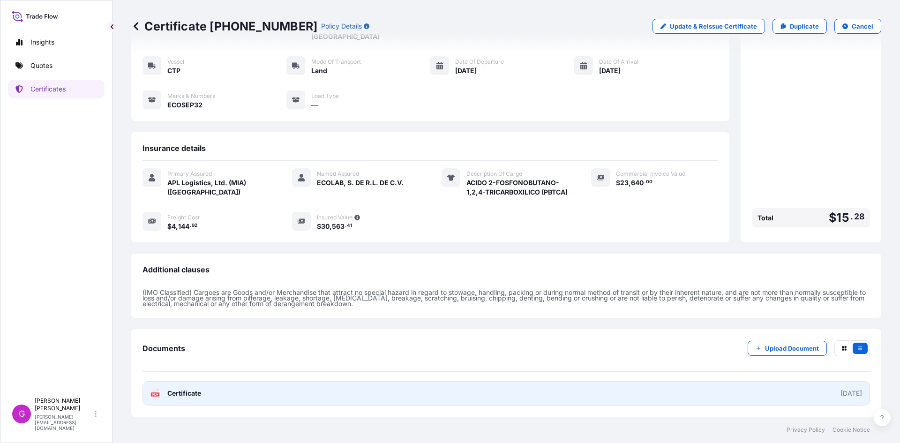
click at [311, 396] on link "PDF Certificate [DATE]" at bounding box center [507, 393] width 728 height 24
